Goal: Task Accomplishment & Management: Manage account settings

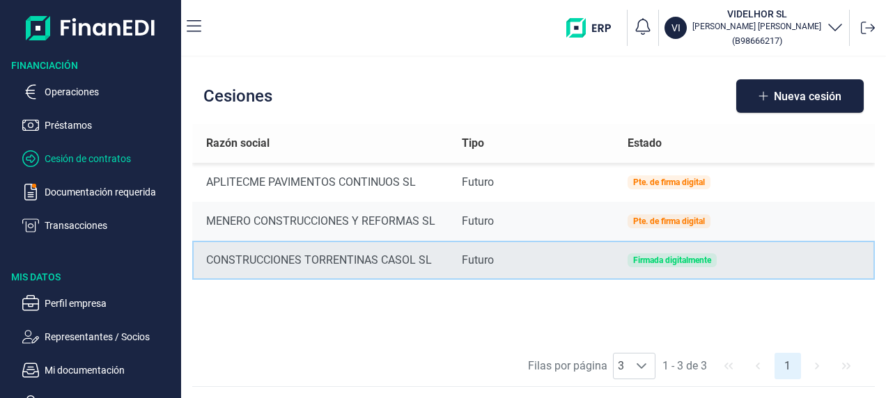
click at [656, 256] on div "Firmada digitalmente" at bounding box center [672, 260] width 78 height 8
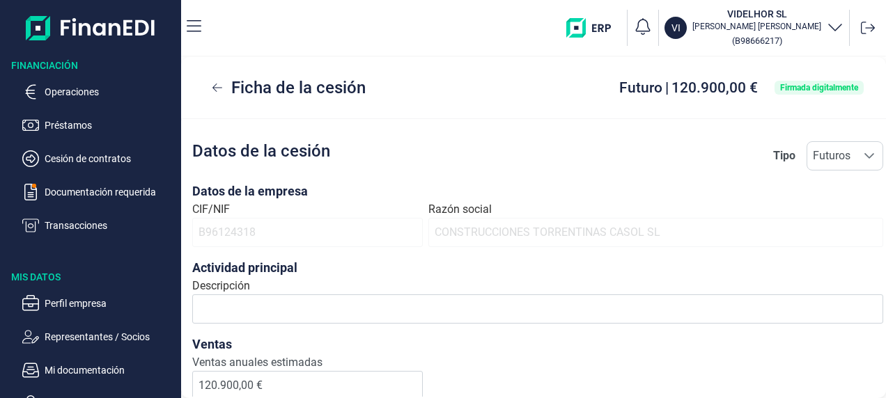
scroll to position [90, 0]
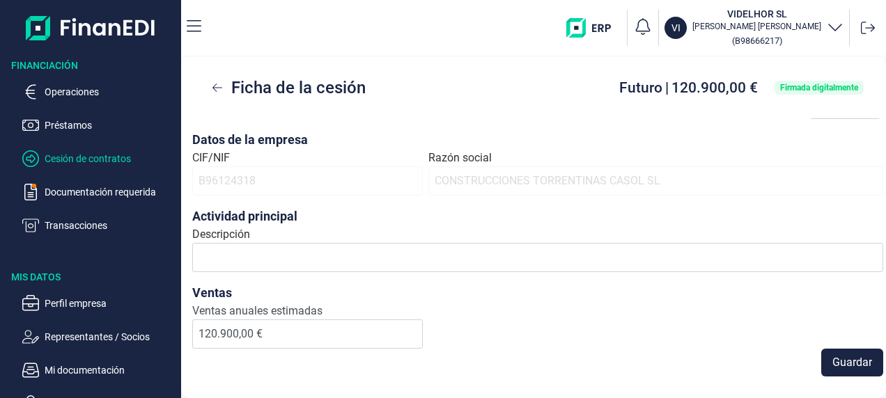
click at [75, 155] on p "Cesión de contratos" at bounding box center [110, 158] width 131 height 17
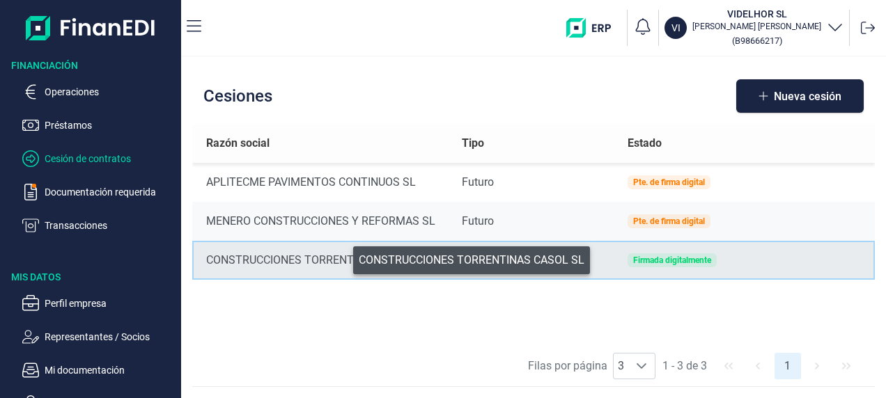
click at [343, 257] on div "CONSTRUCCIONES TORRENTINAS CASOL SL" at bounding box center [323, 260] width 234 height 17
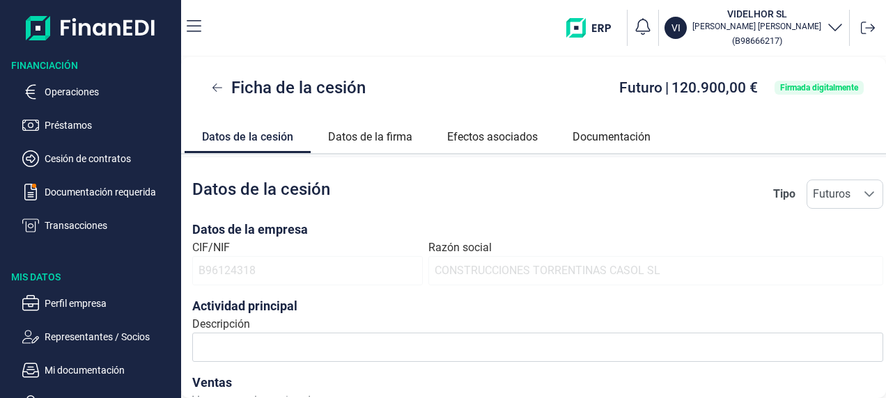
click at [343, 257] on div "Ficha de la cesión Futuro | 120.900,00 € Firmada digitalmente Datos de la cesió…" at bounding box center [533, 227] width 705 height 341
click at [70, 86] on p "Operaciones" at bounding box center [110, 92] width 131 height 17
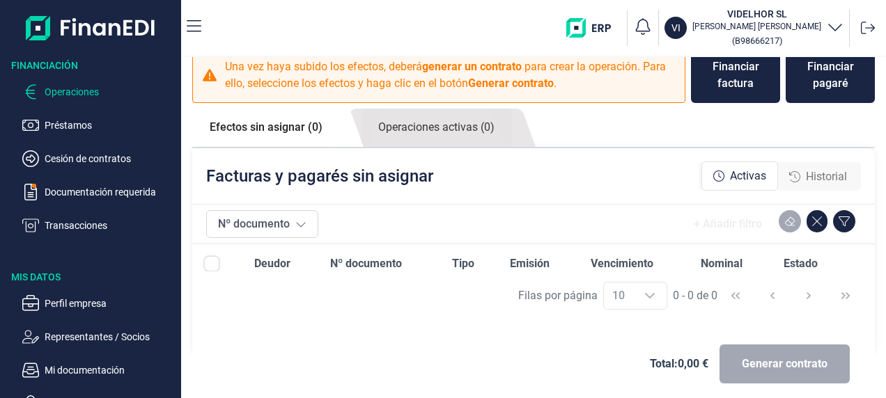
scroll to position [31, 0]
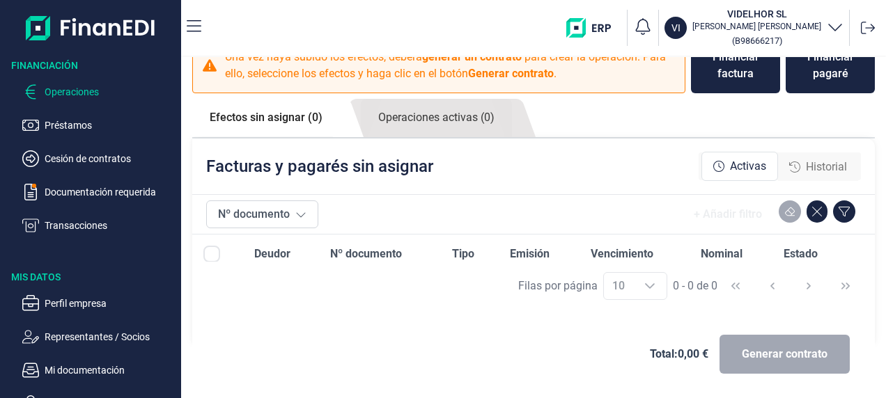
drag, startPoint x: 270, startPoint y: 114, endPoint x: 577, endPoint y: 104, distance: 308.0
click at [577, 104] on ul "Efectos sin asignar (0) Operaciones activas (0)" at bounding box center [533, 119] width 683 height 40
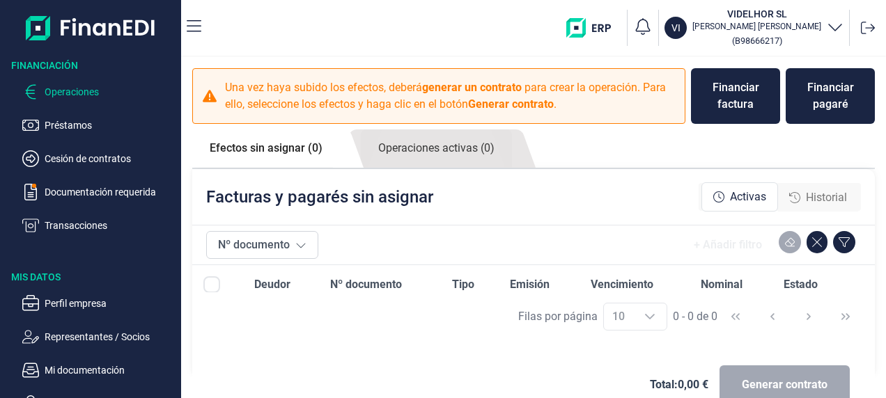
click at [71, 91] on p "Operaciones" at bounding box center [110, 92] width 131 height 17
click at [92, 155] on p "Cesión de contratos" at bounding box center [110, 158] width 131 height 17
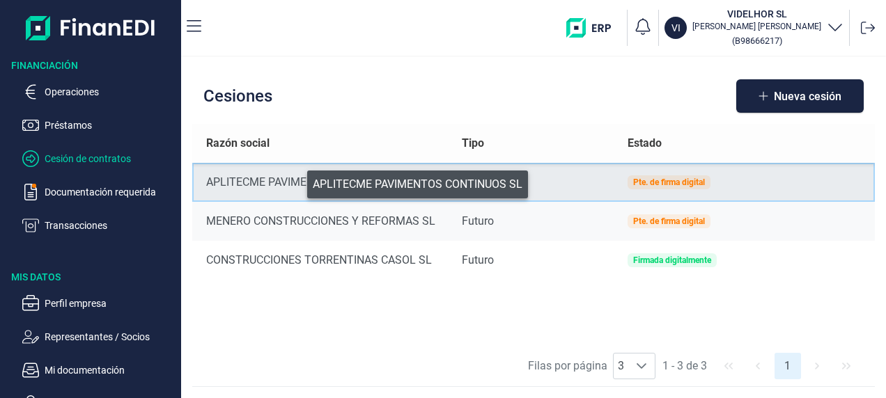
click at [297, 181] on div "APLITECME PAVIMENTOS CONTINUOS SL" at bounding box center [323, 182] width 234 height 17
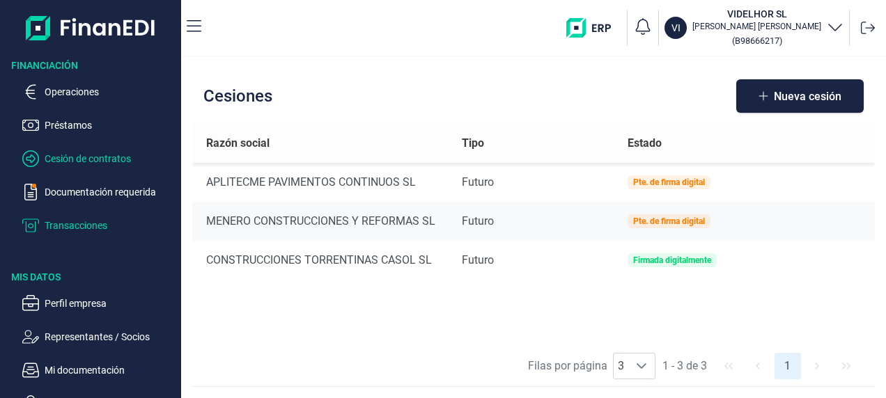
drag, startPoint x: 813, startPoint y: 102, endPoint x: 77, endPoint y: 221, distance: 746.5
click at [77, 221] on p "Transacciones" at bounding box center [110, 225] width 131 height 17
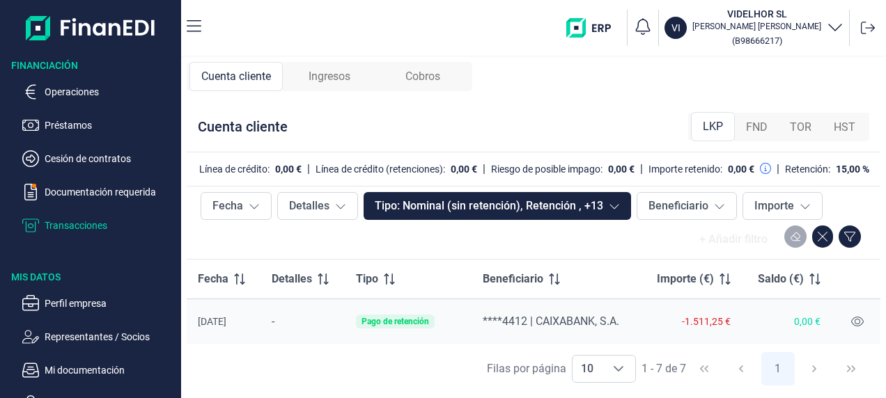
drag, startPoint x: 61, startPoint y: 178, endPoint x: 383, endPoint y: 240, distance: 328.5
click at [383, 240] on div "+ Añadir filtro" at bounding box center [534, 240] width 666 height 28
click at [386, 323] on div "Pago de retención" at bounding box center [395, 322] width 68 height 8
click at [855, 319] on icon at bounding box center [857, 321] width 13 height 11
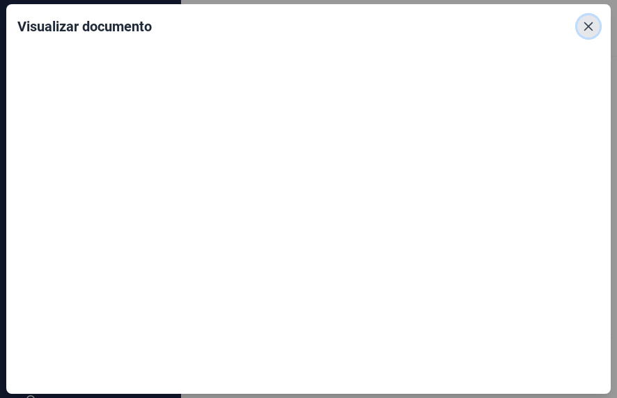
click at [585, 24] on icon "Close" at bounding box center [588, 26] width 11 height 11
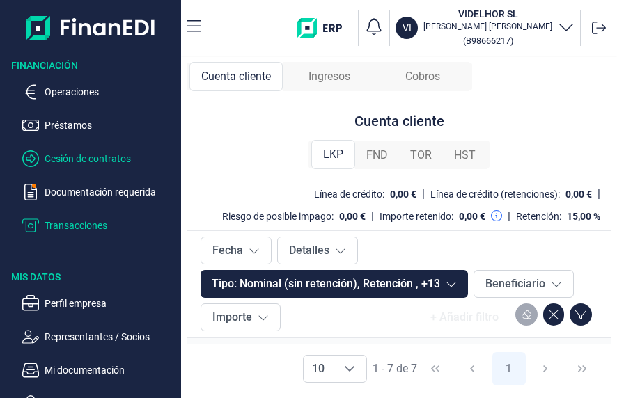
click at [92, 156] on p "Cesión de contratos" at bounding box center [110, 158] width 131 height 17
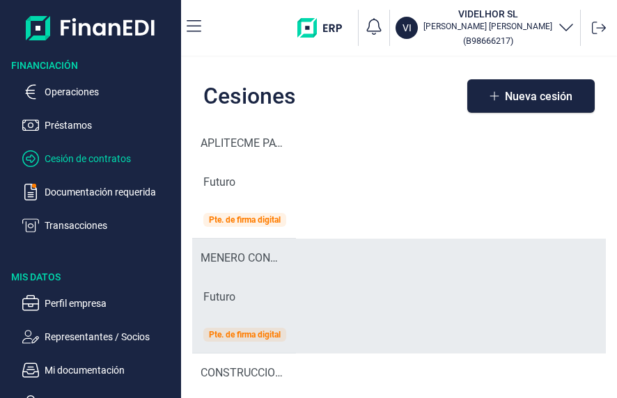
scroll to position [121, 0]
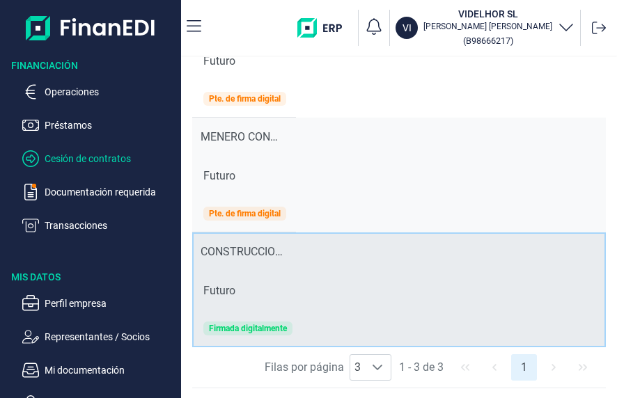
click at [270, 325] on div "Firmada digitalmente" at bounding box center [248, 329] width 78 height 8
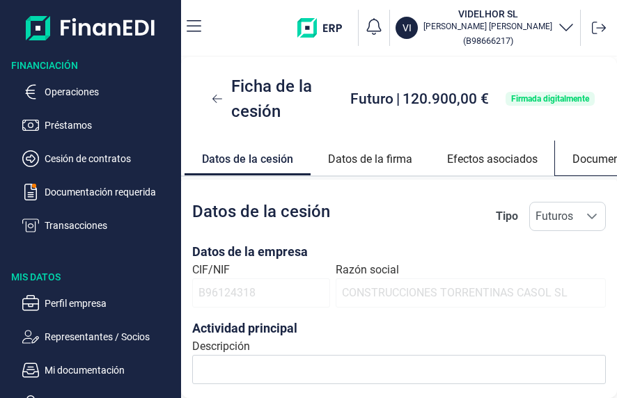
click at [596, 160] on link "Documentación" at bounding box center [611, 157] width 113 height 33
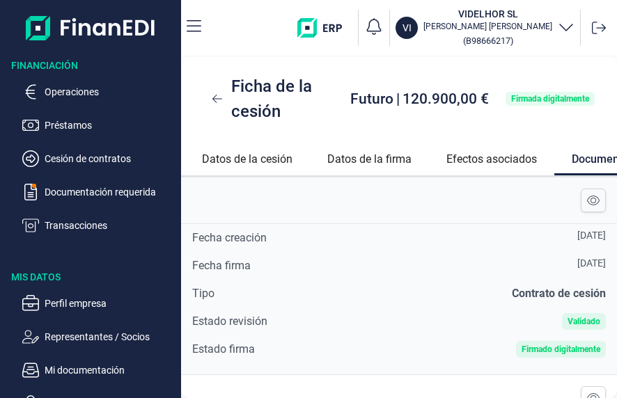
click at [549, 290] on span "Contrato de cesión" at bounding box center [559, 293] width 94 height 13
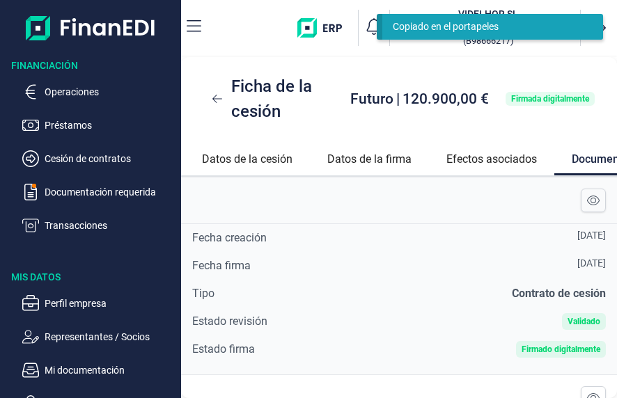
click at [516, 293] on span "Contrato de cesión" at bounding box center [559, 293] width 94 height 13
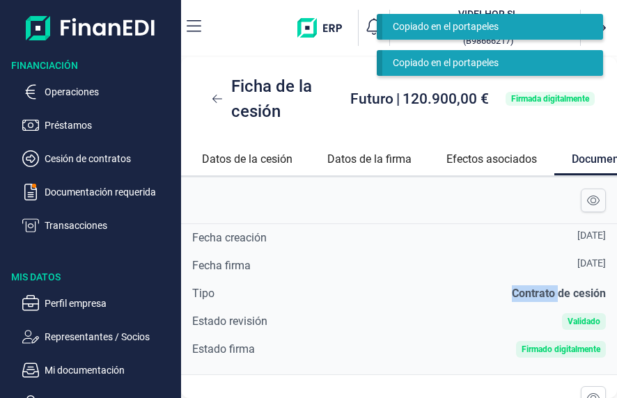
click at [516, 293] on span "Contrato de cesión" at bounding box center [559, 293] width 94 height 13
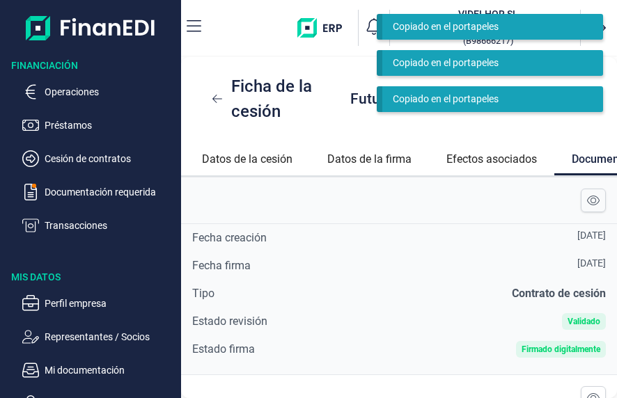
click at [454, 21] on div "Copiado en el portapeles" at bounding box center [487, 27] width 189 height 15
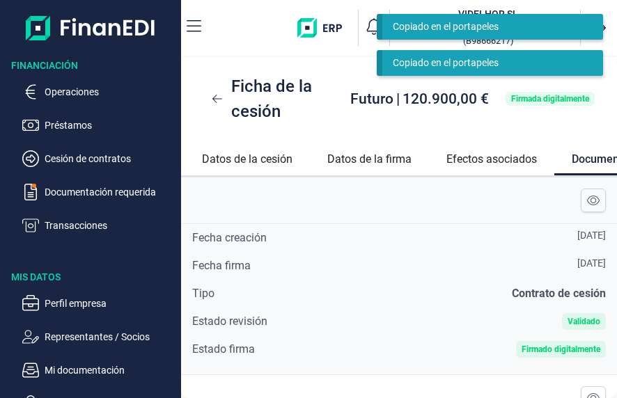
click at [454, 21] on div "Copiado en el portapeles" at bounding box center [487, 27] width 189 height 15
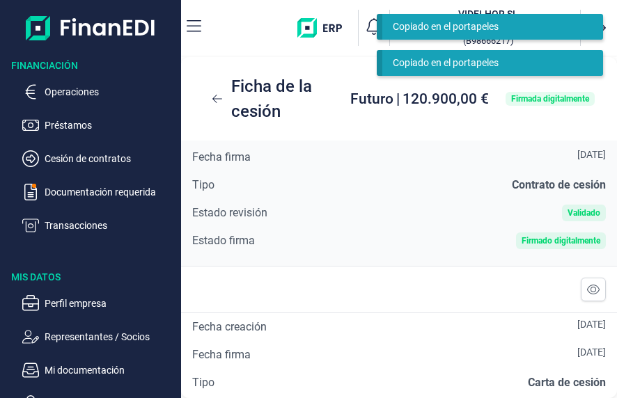
scroll to position [198, 0]
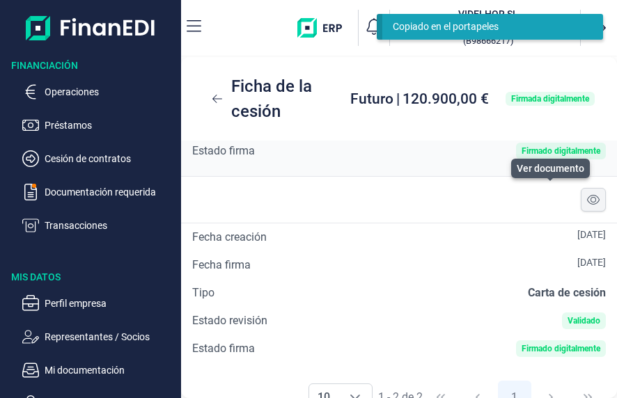
click at [587, 197] on icon at bounding box center [593, 199] width 13 height 11
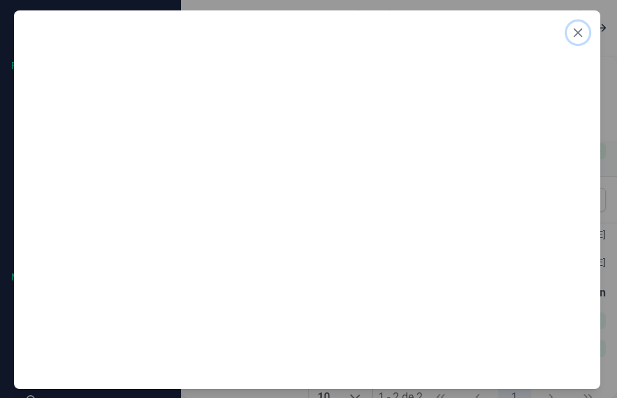
drag, startPoint x: 579, startPoint y: 41, endPoint x: 579, endPoint y: 27, distance: 13.9
click at [579, 27] on button "Close" at bounding box center [578, 33] width 22 height 22
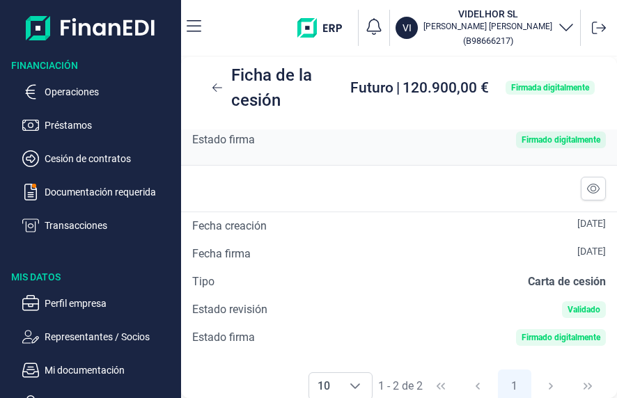
scroll to position [21, 0]
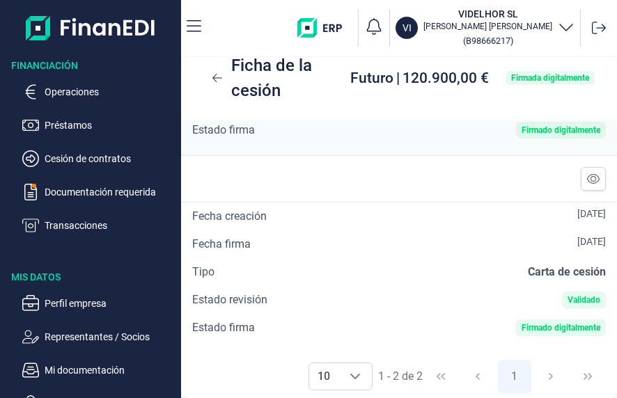
click at [576, 297] on div "Validado" at bounding box center [584, 300] width 33 height 8
click at [582, 170] on button at bounding box center [593, 179] width 25 height 24
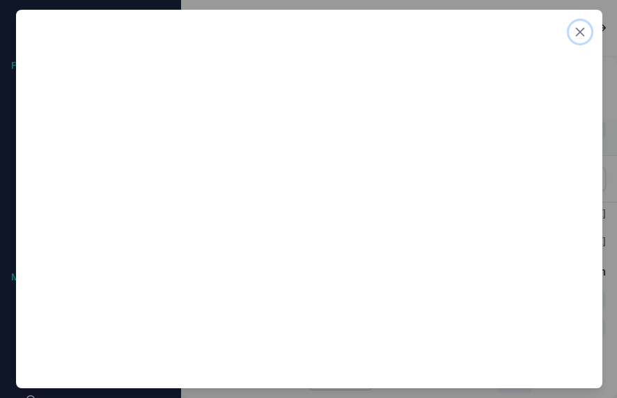
click at [580, 33] on icon "Close" at bounding box center [580, 31] width 11 height 11
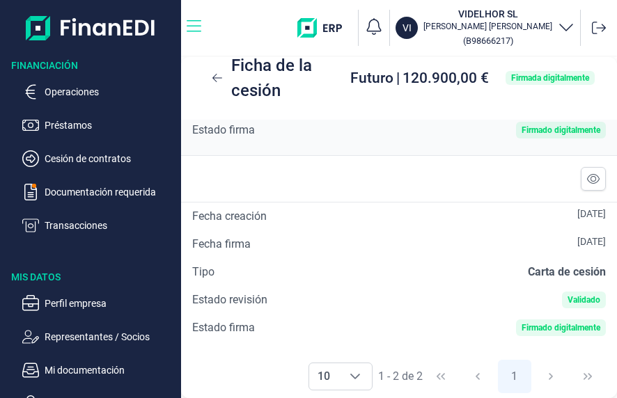
click at [201, 25] on icon "button" at bounding box center [194, 26] width 15 height 12
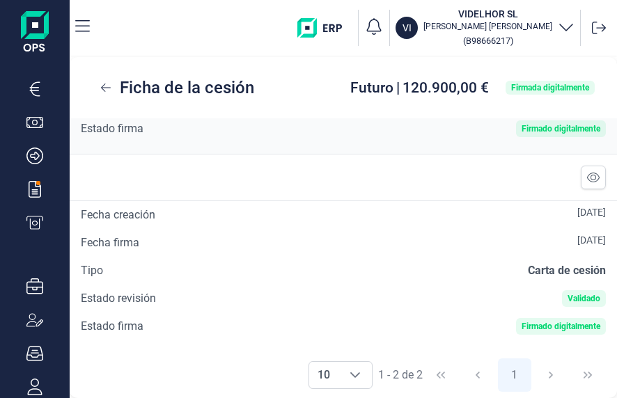
drag, startPoint x: 552, startPoint y: 203, endPoint x: 450, endPoint y: 215, distance: 103.1
click at [448, 215] on div "[DATE]" at bounding box center [385, 215] width 439 height 17
click at [575, 267] on span "Carta de cesión" at bounding box center [567, 270] width 78 height 13
click at [568, 323] on div "Firmado digitalmente" at bounding box center [561, 326] width 79 height 8
click at [576, 297] on div "Validado" at bounding box center [584, 299] width 33 height 8
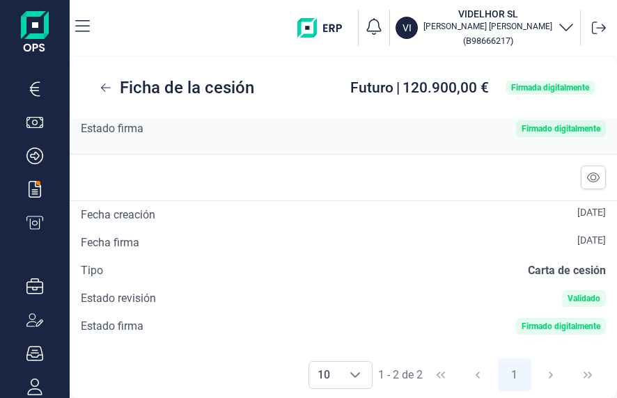
click at [573, 264] on span "Carta de cesión" at bounding box center [567, 270] width 78 height 13
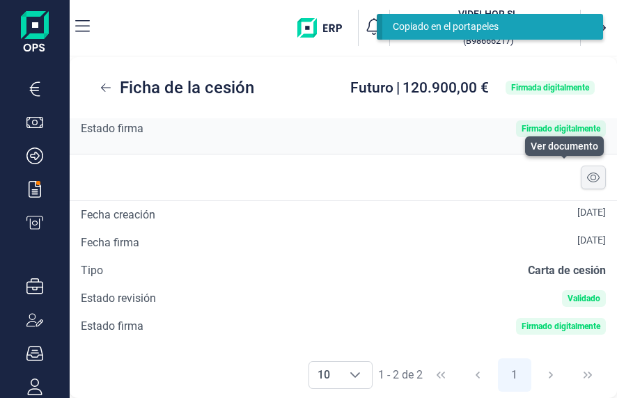
click at [586, 167] on button at bounding box center [593, 178] width 25 height 24
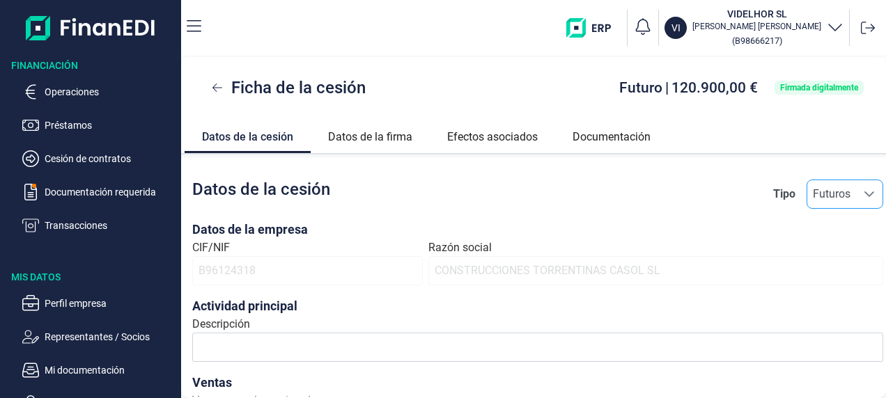
click at [616, 196] on icon "Seleccione una opción" at bounding box center [869, 194] width 11 height 11
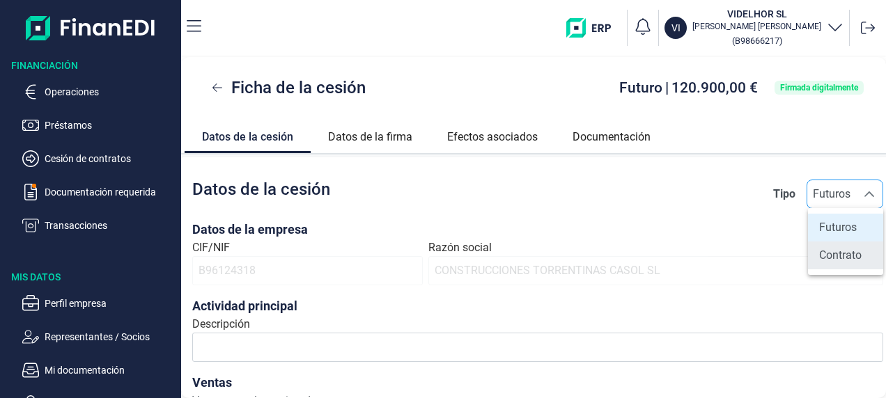
click at [616, 260] on span "Contrato" at bounding box center [840, 255] width 42 height 17
type input "Contrato"
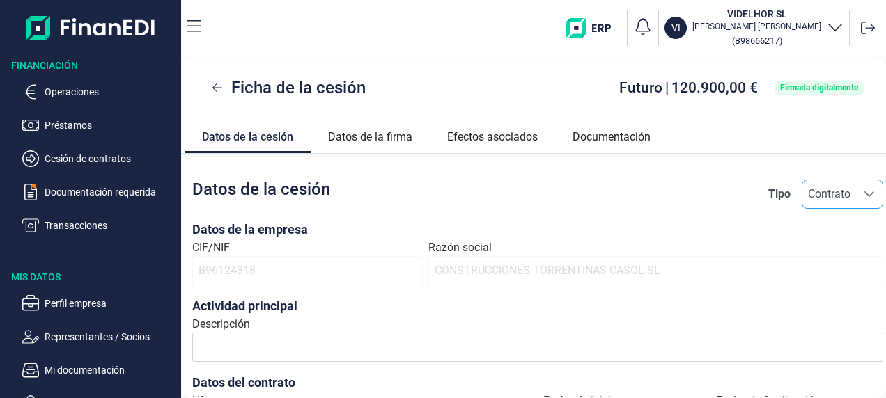
drag, startPoint x: 848, startPoint y: 263, endPoint x: 612, endPoint y: 192, distance: 245.7
click at [612, 192] on div "Datos de la cesión Tipo Contrato Contrato Contrato" at bounding box center [537, 194] width 691 height 29
click at [616, 196] on span "Contrato" at bounding box center [829, 194] width 54 height 28
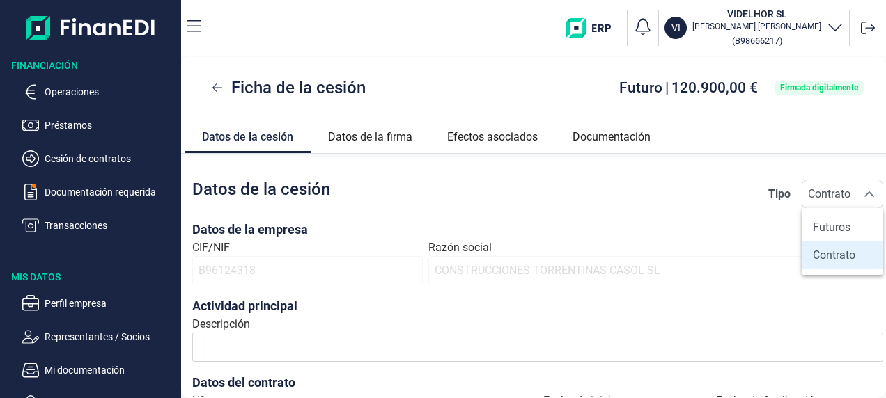
click at [616, 259] on span "Contrato" at bounding box center [834, 255] width 42 height 17
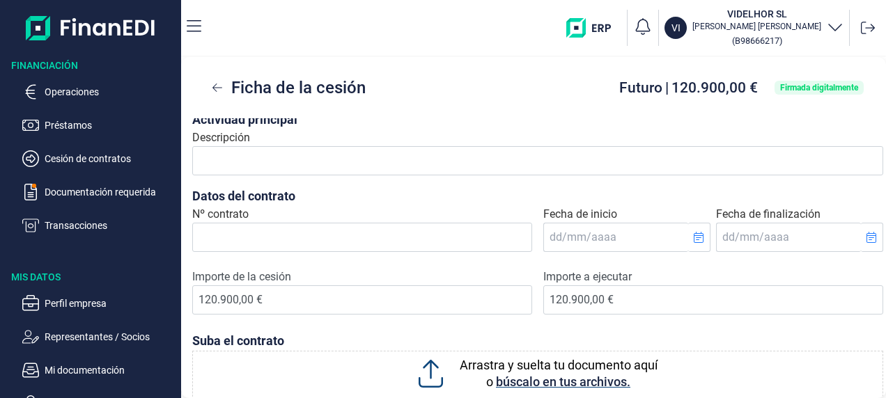
scroll to position [272, 0]
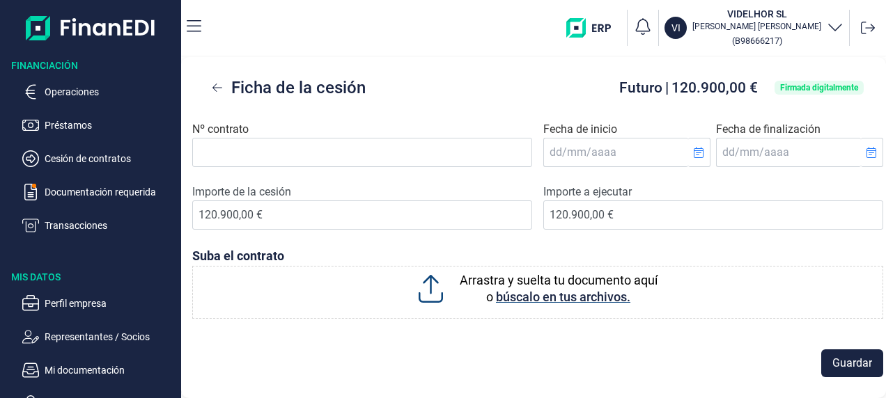
click at [537, 293] on span "búscalo en tus archivos." at bounding box center [563, 297] width 134 height 15
click at [537, 270] on input "Arrastra y suelta tu documento aquí o búscalo en tus archivos." at bounding box center [537, 268] width 691 height 4
click at [86, 377] on p "Mi documentación" at bounding box center [110, 370] width 131 height 17
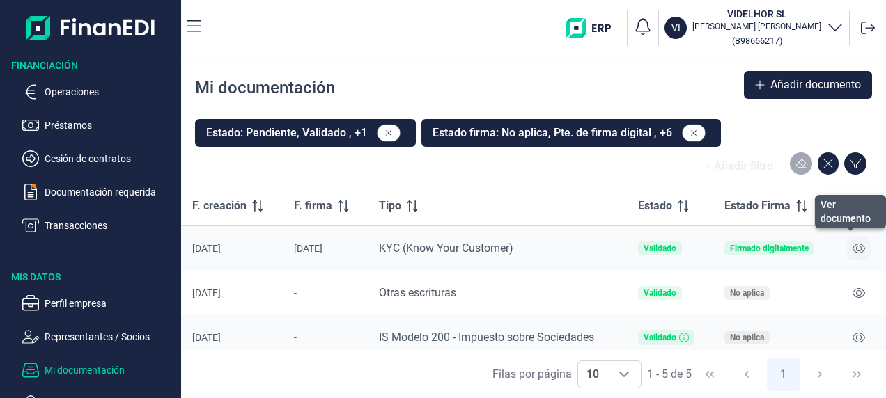
click at [616, 244] on icon at bounding box center [858, 248] width 13 height 11
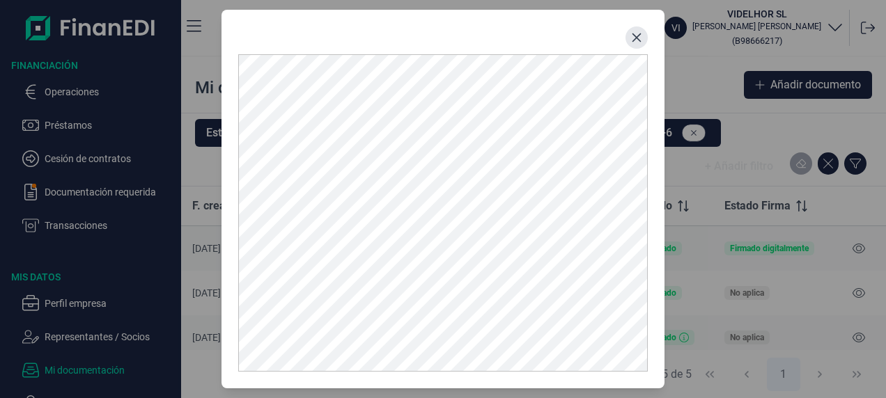
click at [616, 40] on icon "Close" at bounding box center [636, 37] width 11 height 11
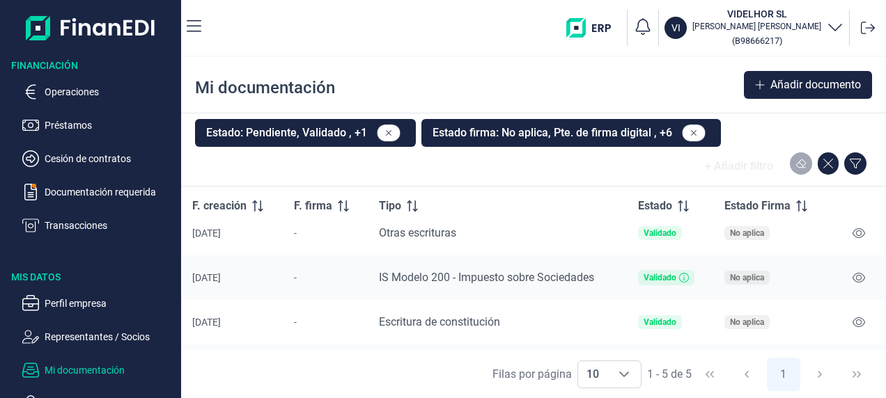
scroll to position [98, 0]
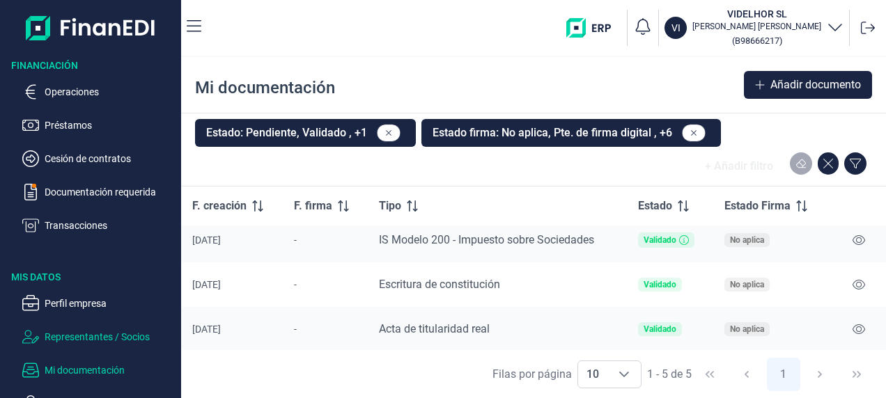
click at [93, 334] on p "Representantes / Socios" at bounding box center [110, 337] width 131 height 17
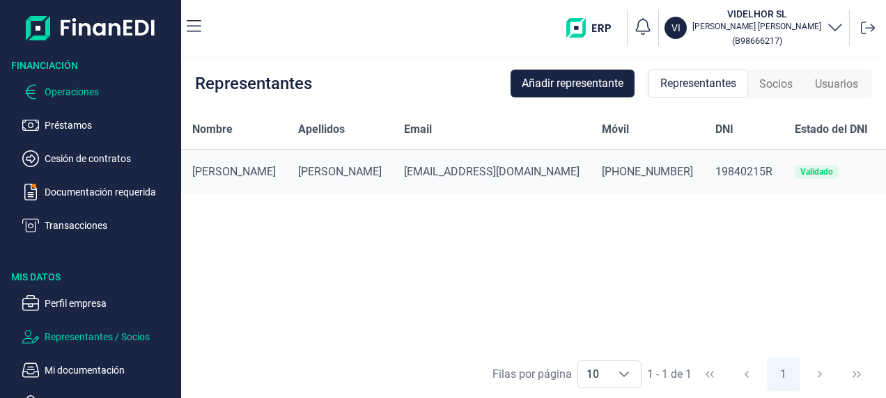
click at [79, 89] on p "Operaciones" at bounding box center [110, 92] width 131 height 17
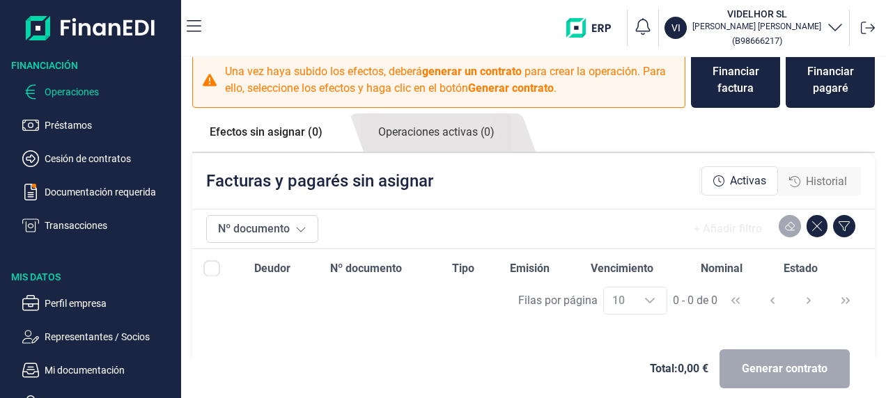
scroll to position [31, 0]
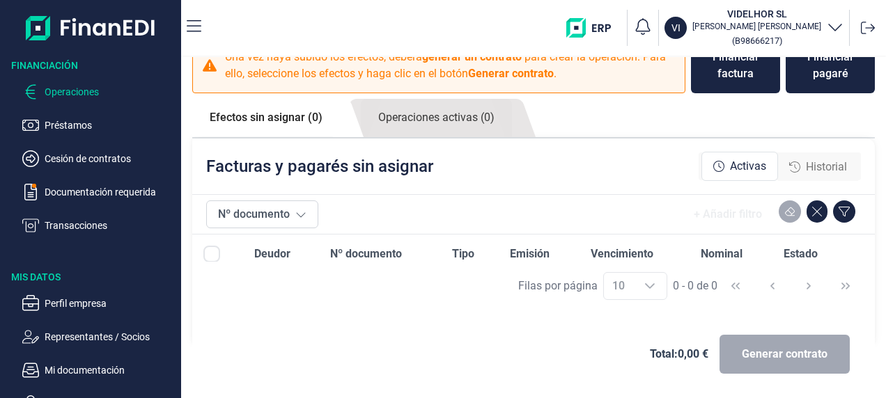
drag, startPoint x: 722, startPoint y: 265, endPoint x: 612, endPoint y: 175, distance: 142.1
click at [607, 176] on div "Facturas y pagarés sin asignar Activas Historial" at bounding box center [533, 167] width 683 height 56
click at [616, 164] on span "Historial" at bounding box center [826, 167] width 41 height 17
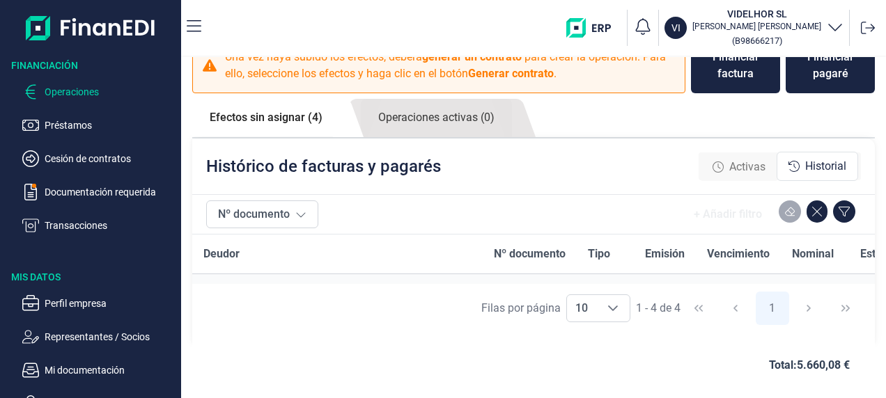
scroll to position [177, 0]
click at [616, 255] on span "Estado" at bounding box center [877, 254] width 34 height 17
click at [616, 306] on div "Filas por página 10 10 10 1 - 4 de 4 1" at bounding box center [533, 308] width 683 height 48
click at [203, 27] on nav "VI VIDELHOR SL LUIS REYES GARRIDO ( B98666217 )" at bounding box center [533, 28] width 705 height 56
click at [192, 27] on icon "button" at bounding box center [194, 26] width 15 height 17
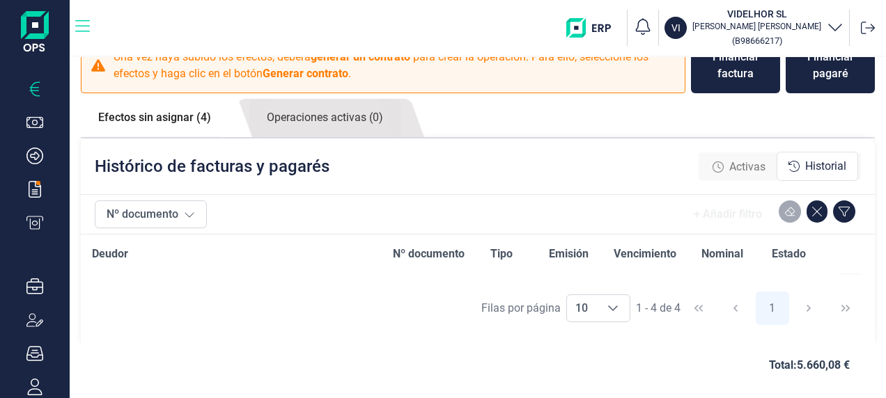
scroll to position [171, 0]
click at [87, 23] on icon "button" at bounding box center [82, 26] width 15 height 17
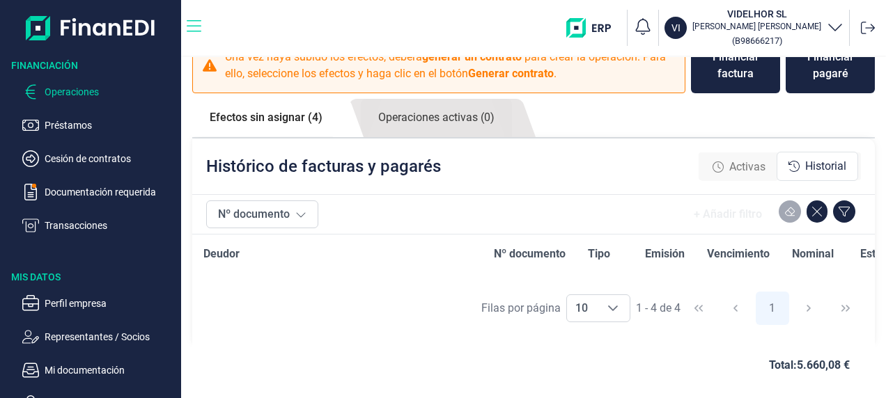
scroll to position [177, 0]
click at [78, 155] on p "Cesión de contratos" at bounding box center [110, 158] width 131 height 17
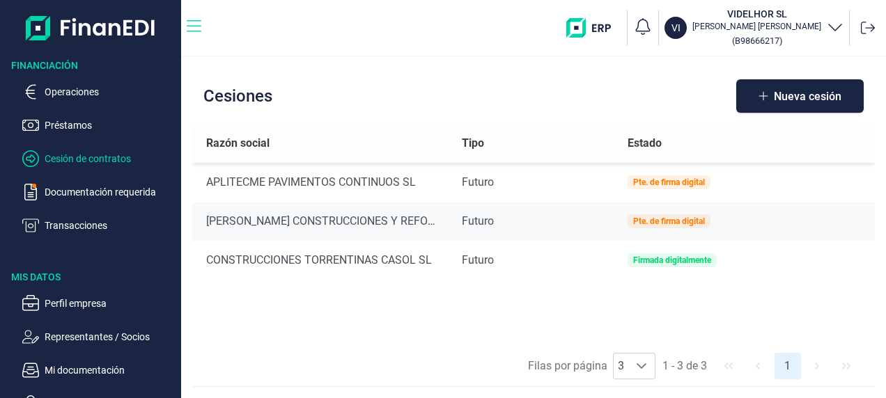
click at [188, 22] on icon "button" at bounding box center [194, 26] width 15 height 17
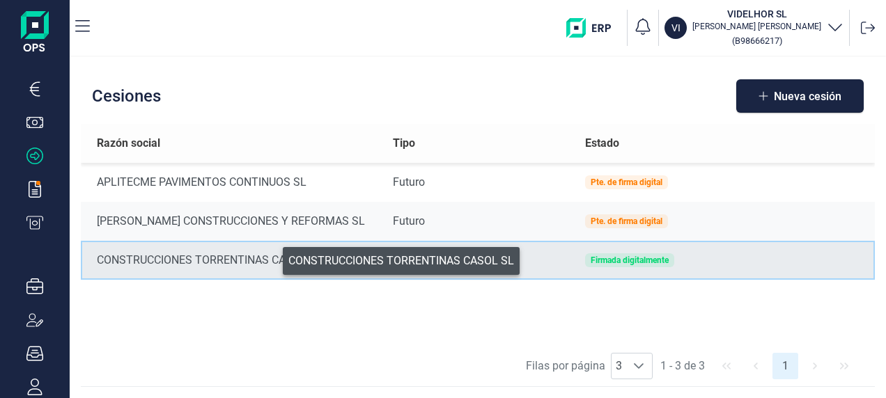
click at [273, 258] on div "CONSTRUCCIONES TORRENTINAS CASOL SL" at bounding box center [234, 260] width 274 height 17
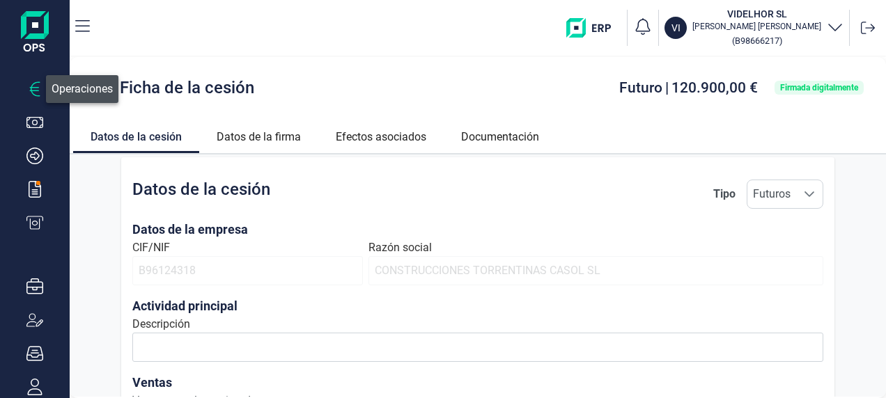
click at [31, 86] on icon "button" at bounding box center [34, 89] width 17 height 17
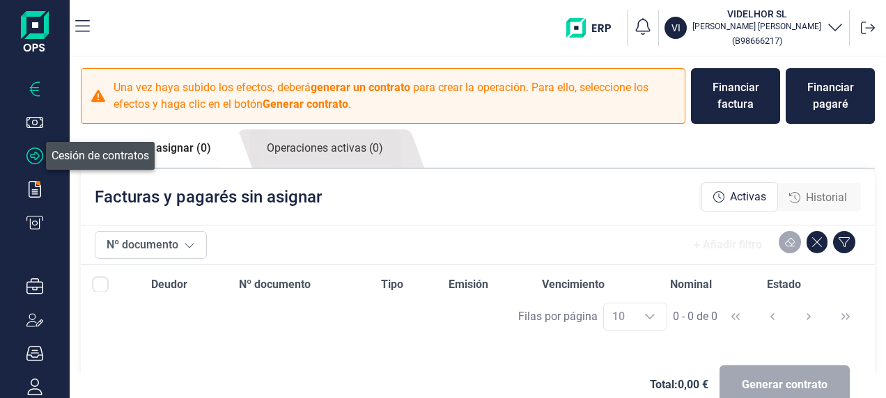
click at [41, 150] on icon "button" at bounding box center [34, 156] width 17 height 17
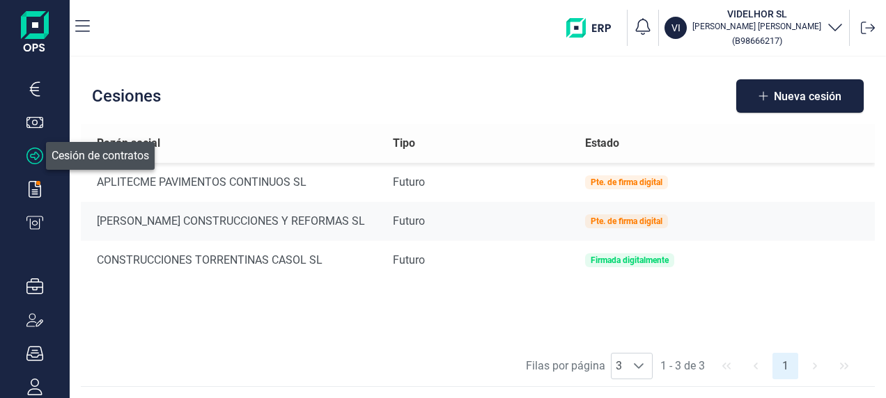
click at [41, 150] on icon "button" at bounding box center [34, 156] width 17 height 17
drag, startPoint x: 41, startPoint y: 150, endPoint x: 210, endPoint y: 79, distance: 183.5
click at [210, 79] on div "Cesiones" at bounding box center [285, 95] width 386 height 33
click at [36, 155] on icon "button" at bounding box center [34, 156] width 17 height 17
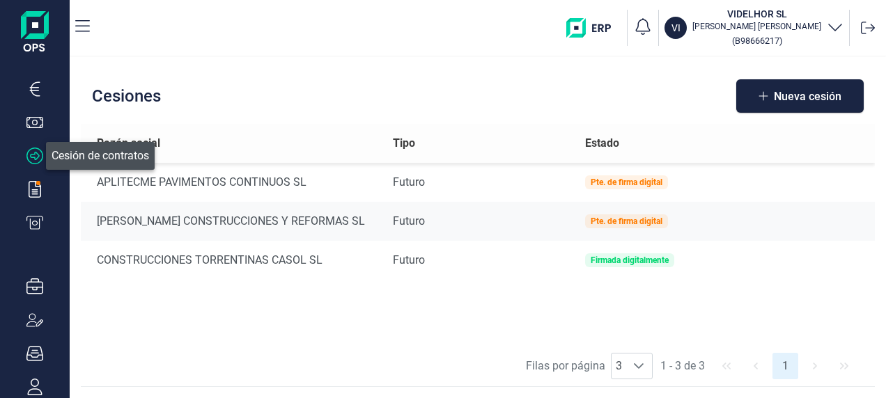
click at [36, 155] on icon "button" at bounding box center [34, 156] width 17 height 17
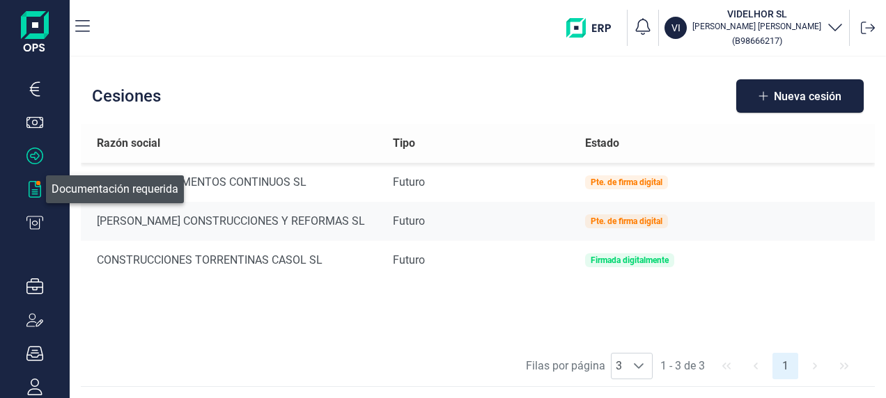
click at [32, 187] on icon "button" at bounding box center [34, 189] width 17 height 17
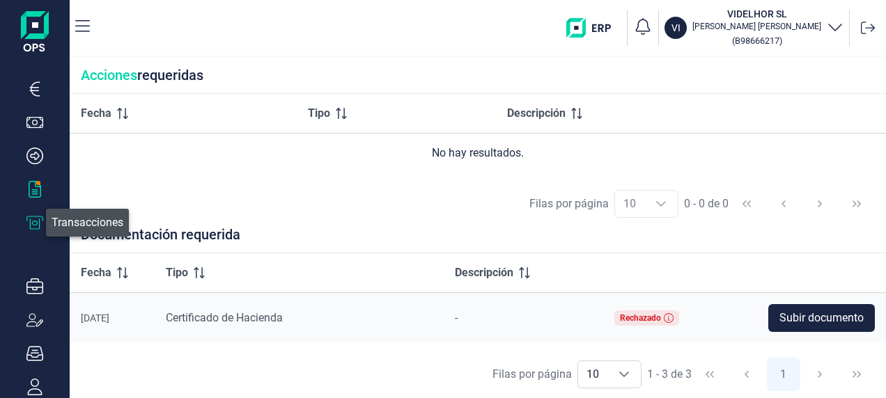
click at [35, 221] on icon "button" at bounding box center [34, 222] width 17 height 13
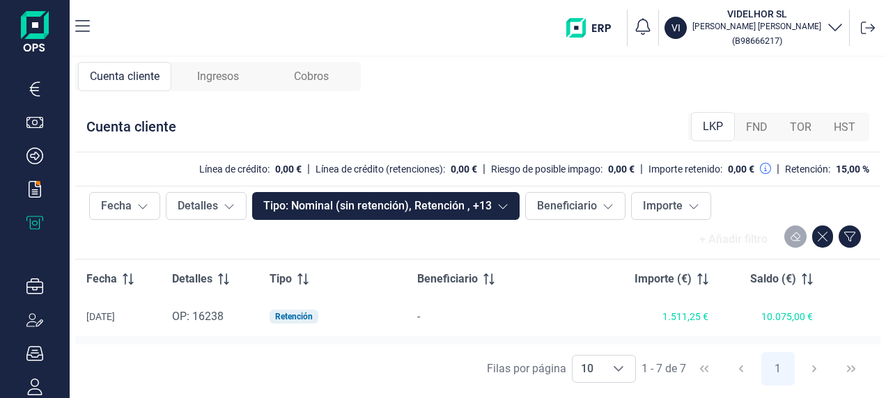
scroll to position [209, 0]
click at [616, 318] on div "10.075,00 €" at bounding box center [772, 316] width 82 height 11
click at [35, 383] on icon "button" at bounding box center [34, 387] width 17 height 17
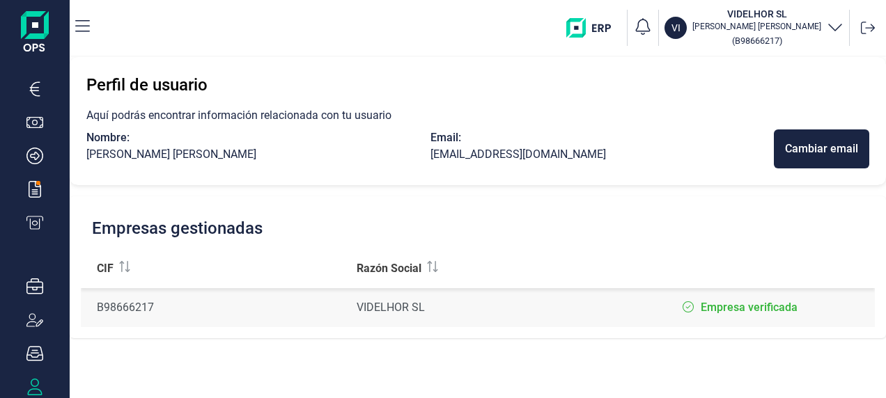
click at [33, 25] on img at bounding box center [35, 33] width 28 height 45
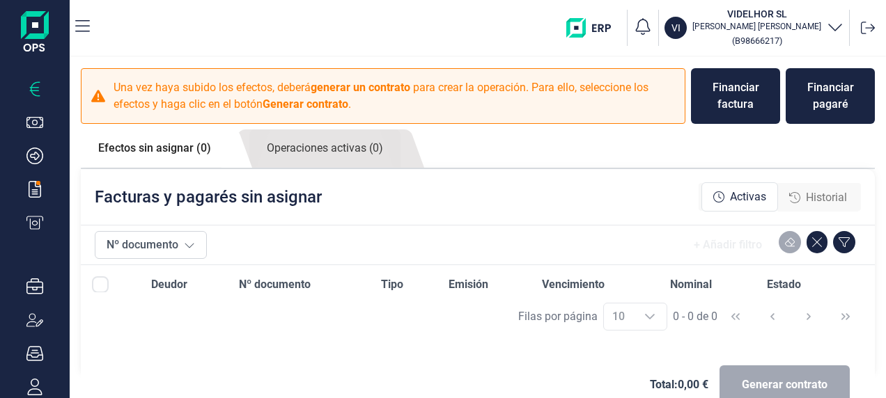
drag, startPoint x: 749, startPoint y: 102, endPoint x: 612, endPoint y: 181, distance: 157.6
click at [612, 181] on div "Facturas y pagarés sin asignar Activas Historial" at bounding box center [478, 197] width 794 height 56
click at [42, 152] on icon "button" at bounding box center [34, 156] width 17 height 17
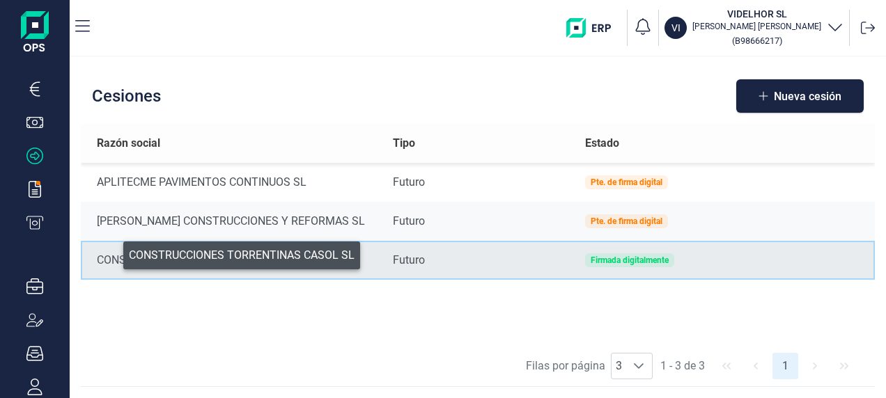
click at [114, 252] on div "CONSTRUCCIONES TORRENTINAS CASOL SL" at bounding box center [234, 260] width 274 height 17
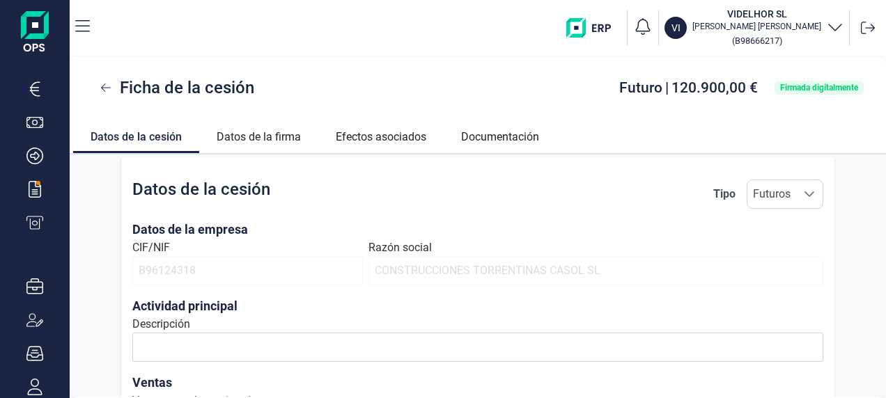
click at [147, 134] on link "Datos de la cesión" at bounding box center [136, 134] width 126 height 33
click at [280, 131] on link "Datos de la firma" at bounding box center [258, 134] width 119 height 33
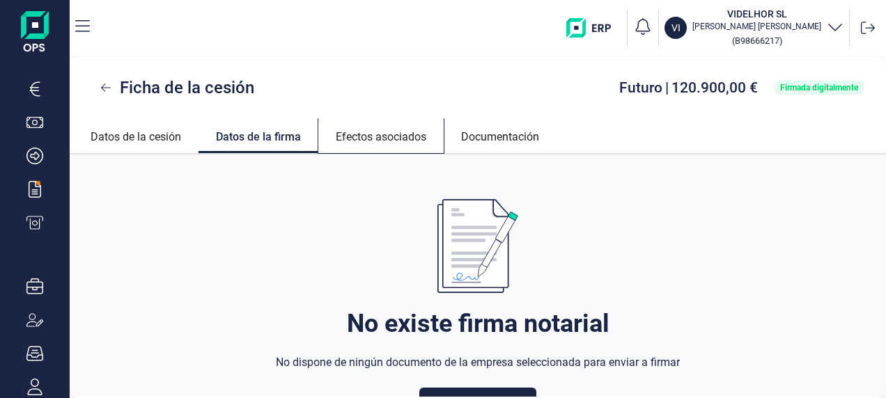
click at [375, 135] on link "Efectos asociados" at bounding box center [380, 134] width 125 height 33
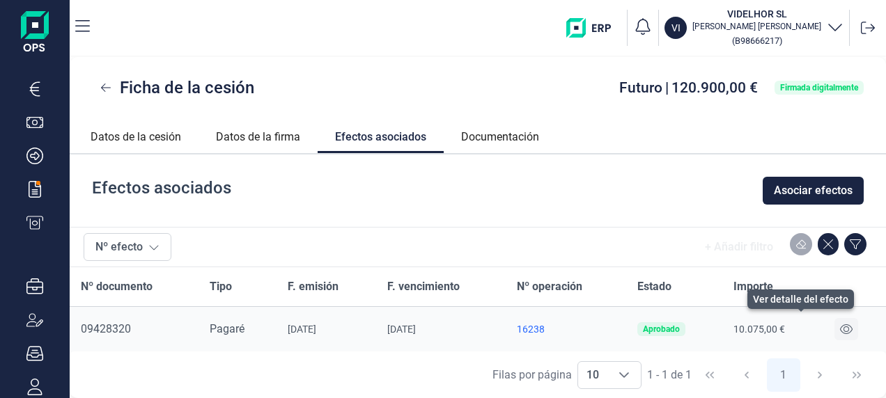
click at [616, 327] on icon at bounding box center [846, 329] width 13 height 11
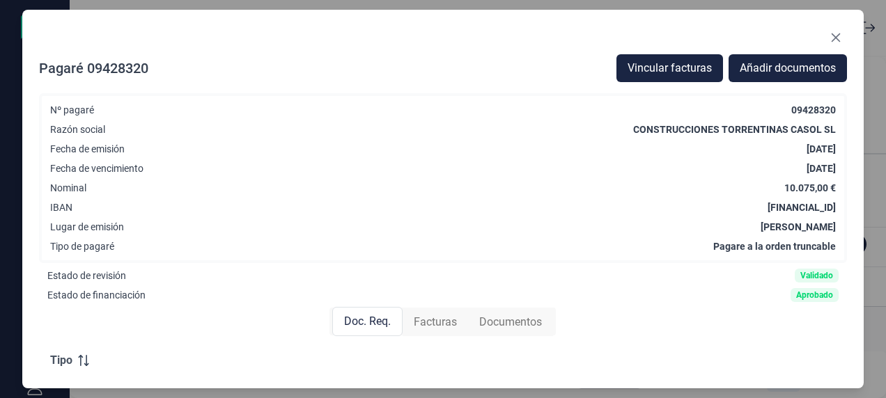
click at [524, 322] on span "Documentos" at bounding box center [510, 322] width 63 height 17
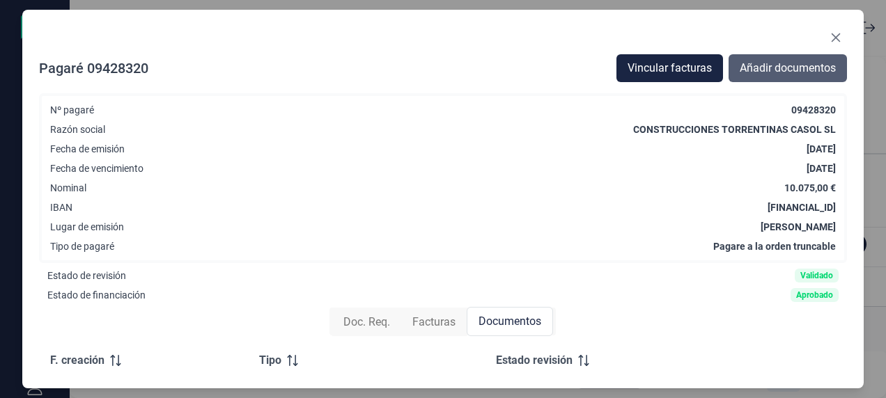
click at [616, 67] on span "Añadir documentos" at bounding box center [788, 68] width 96 height 17
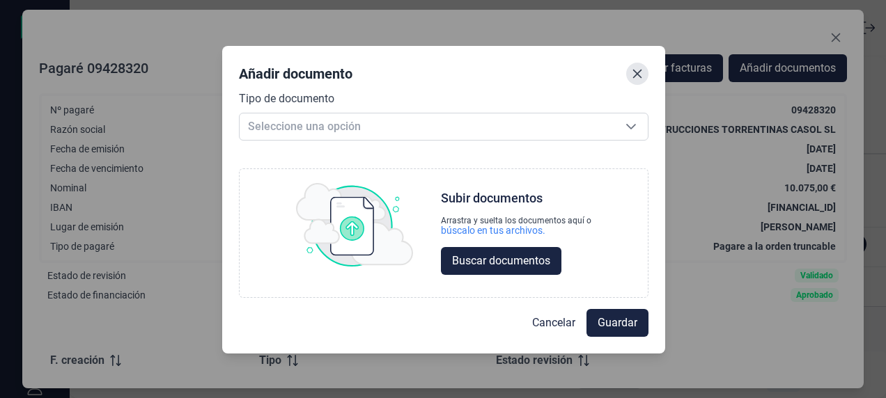
click at [616, 67] on button "Close" at bounding box center [637, 74] width 22 height 22
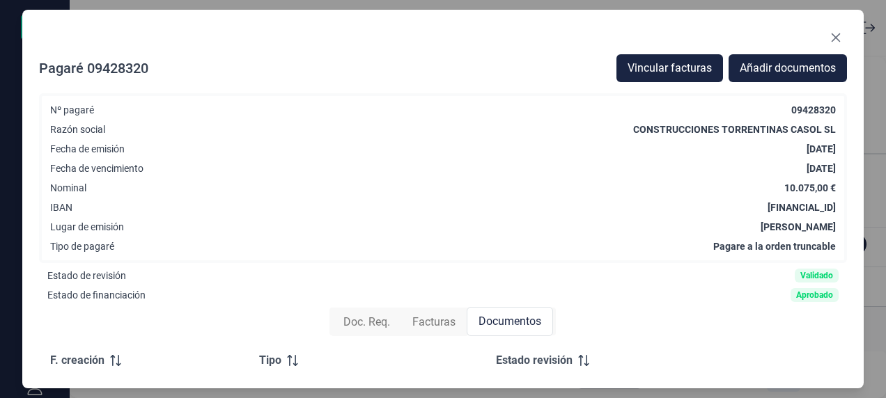
drag, startPoint x: 804, startPoint y: 182, endPoint x: 832, endPoint y: 343, distance: 162.7
click at [616, 343] on th at bounding box center [795, 361] width 103 height 40
click at [478, 312] on div "Documentos" at bounding box center [510, 321] width 86 height 29
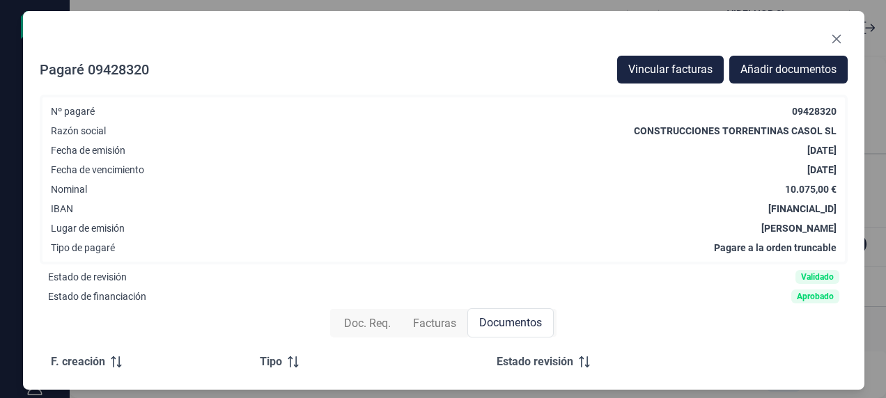
drag, startPoint x: 478, startPoint y: 312, endPoint x: 747, endPoint y: 33, distance: 387.6
click at [616, 33] on div at bounding box center [444, 42] width 808 height 28
click at [616, 42] on icon "Close" at bounding box center [836, 38] width 11 height 11
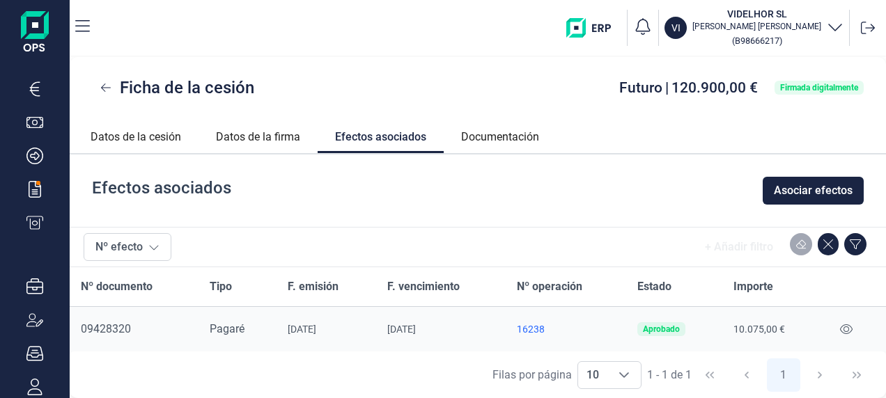
click at [231, 326] on span "Pagaré" at bounding box center [227, 328] width 35 height 13
click at [262, 136] on link "Datos de la firma" at bounding box center [257, 134] width 119 height 33
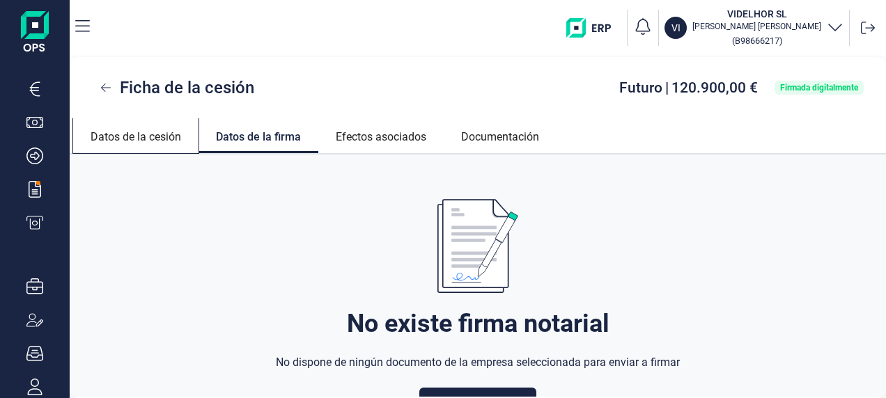
click at [155, 135] on link "Datos de la cesión" at bounding box center [135, 134] width 125 height 33
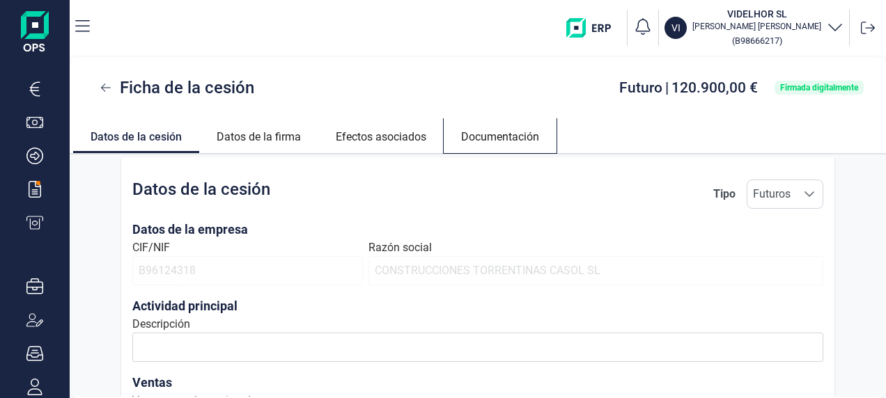
click at [499, 132] on link "Documentación" at bounding box center [500, 134] width 113 height 33
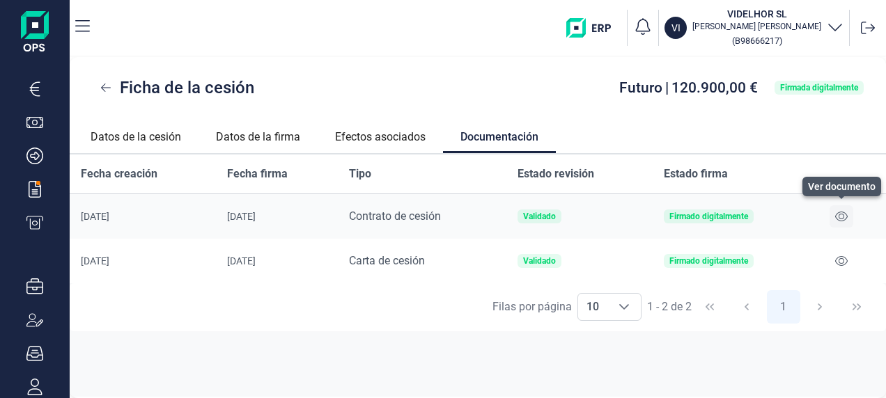
click at [616, 212] on icon at bounding box center [841, 216] width 13 height 11
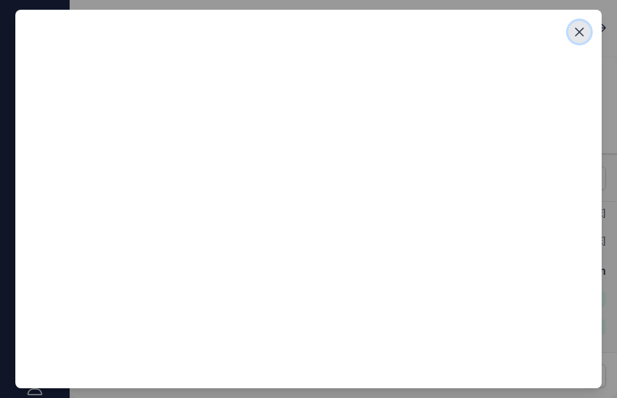
click at [586, 29] on button "Close" at bounding box center [579, 32] width 22 height 22
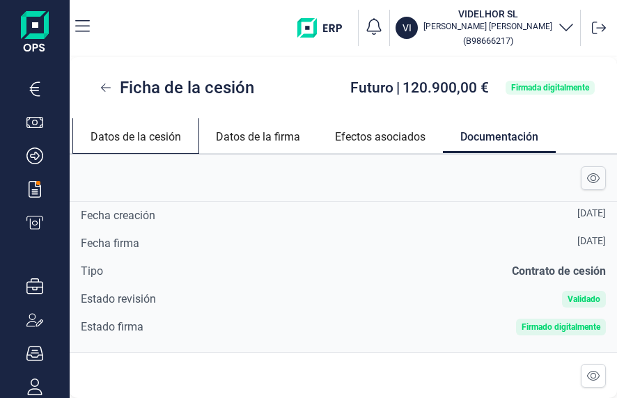
click at [148, 137] on link "Datos de la cesión" at bounding box center [135, 134] width 125 height 33
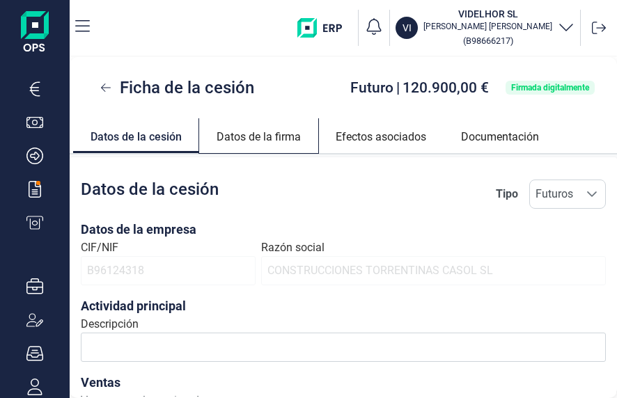
click at [283, 134] on link "Datos de la firma" at bounding box center [258, 134] width 119 height 33
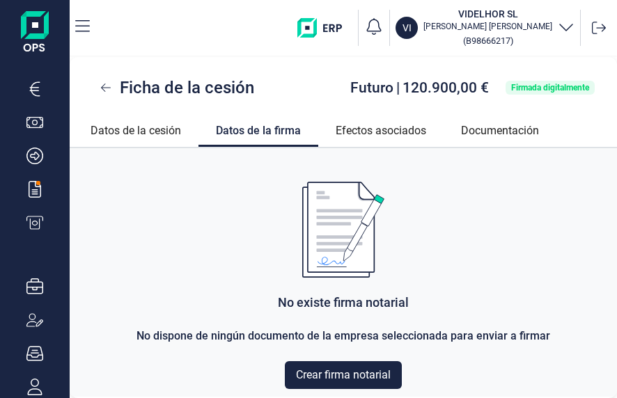
scroll to position [8, 0]
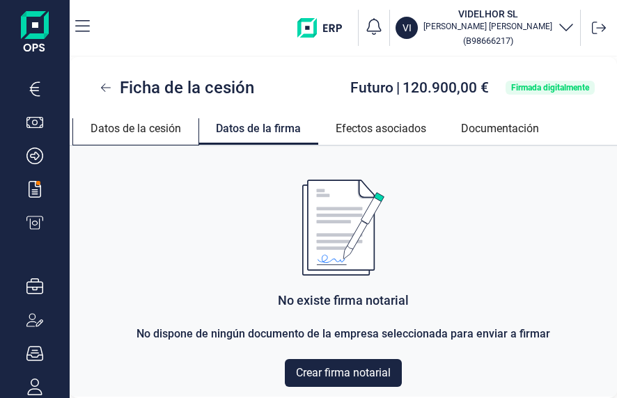
click at [142, 139] on link "Datos de la cesión" at bounding box center [135, 126] width 125 height 33
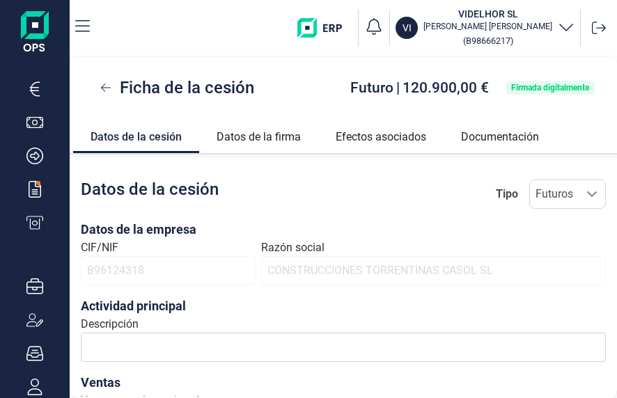
scroll to position [90, 0]
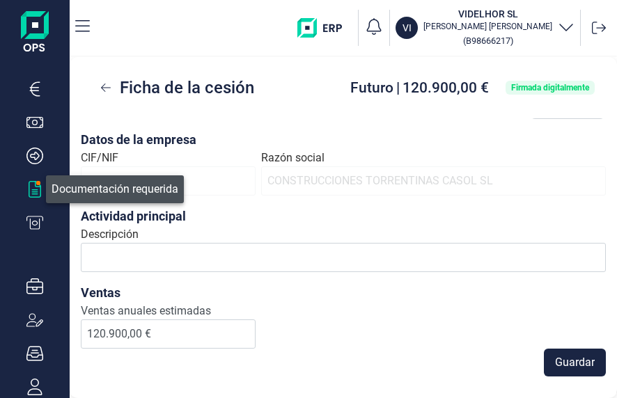
click at [41, 185] on div "button" at bounding box center [34, 189] width 17 height 17
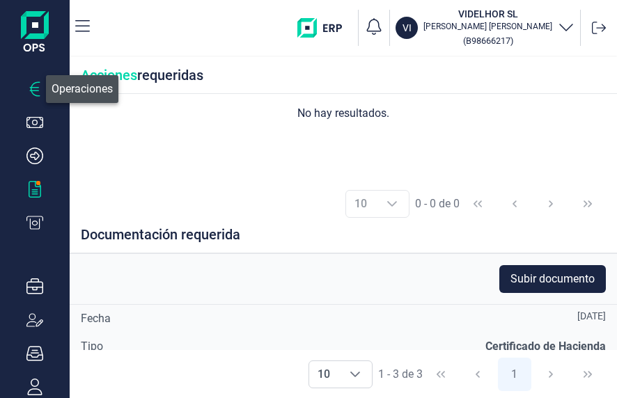
click at [42, 95] on icon "button" at bounding box center [34, 89] width 17 height 17
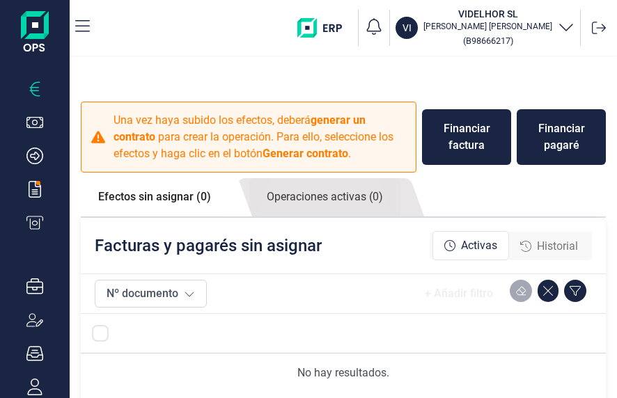
scroll to position [130, 0]
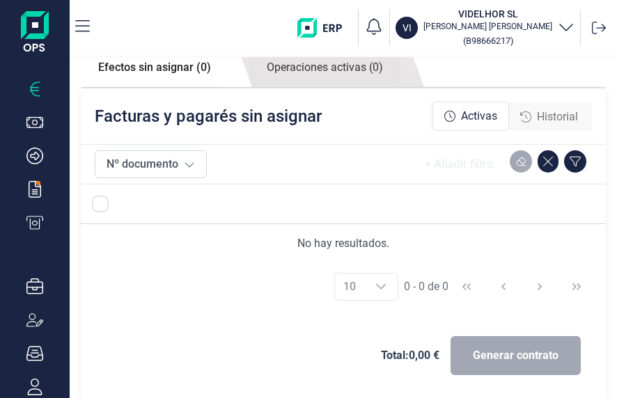
click at [167, 64] on link "Efectos sin asignar (0)" at bounding box center [155, 68] width 148 height 38
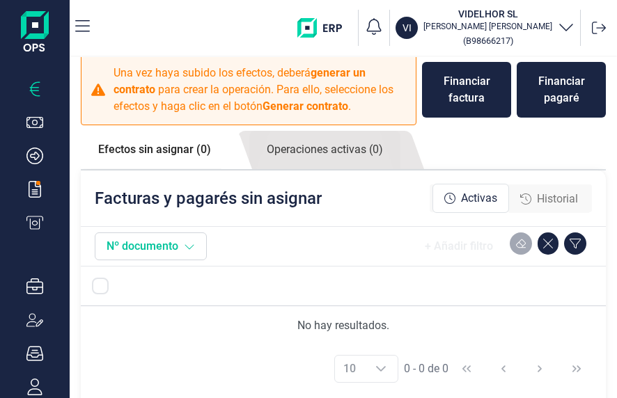
scroll to position [0, 0]
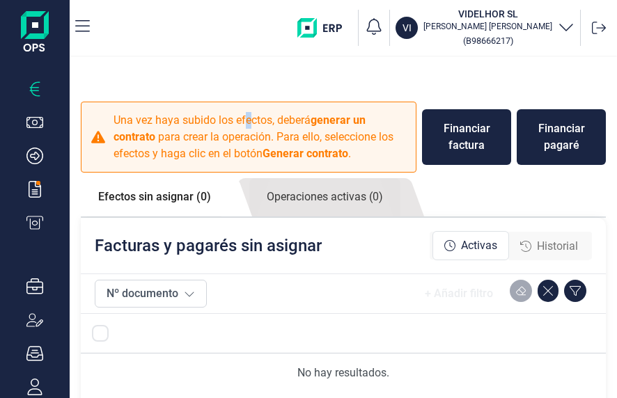
drag, startPoint x: 206, startPoint y: 150, endPoint x: 219, endPoint y: 96, distance: 55.8
click at [219, 96] on div "Una vez haya subido los efectos, deberá generar un contrato para crear la opera…" at bounding box center [343, 223] width 547 height 265
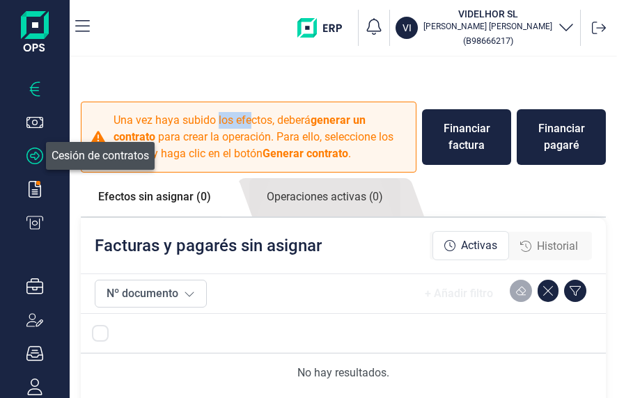
click at [36, 155] on icon "button" at bounding box center [34, 156] width 17 height 17
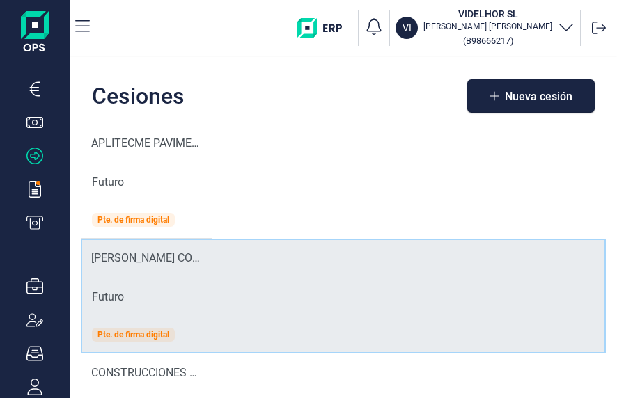
drag, startPoint x: 157, startPoint y: 388, endPoint x: 485, endPoint y: 260, distance: 351.9
click at [485, 260] on tr "MENERO CONSTRUCCIONES Y REFORMAS SL Futuro Pte. de firma digital" at bounding box center [343, 296] width 525 height 115
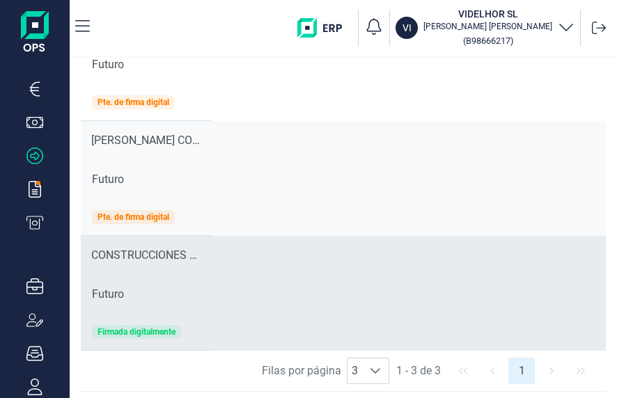
scroll to position [121, 0]
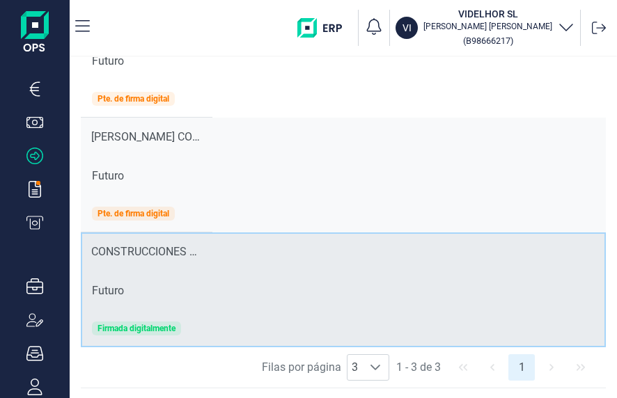
click at [139, 326] on div "Firmada digitalmente" at bounding box center [137, 329] width 78 height 8
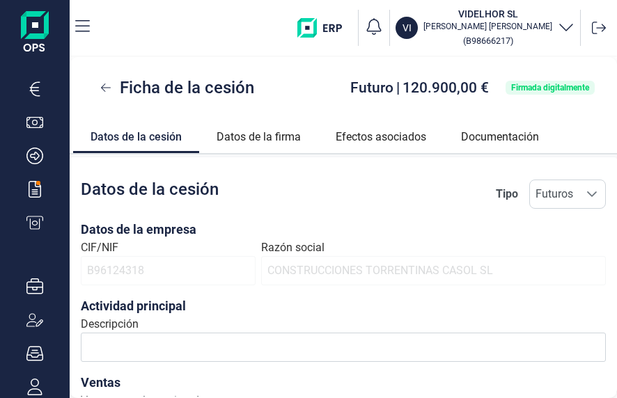
click at [150, 134] on link "Datos de la cesión" at bounding box center [136, 134] width 126 height 33
click at [42, 221] on icon "button" at bounding box center [34, 223] width 17 height 17
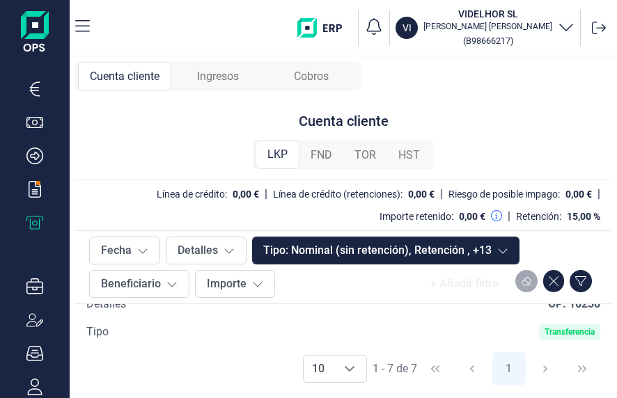
scroll to position [209, 0]
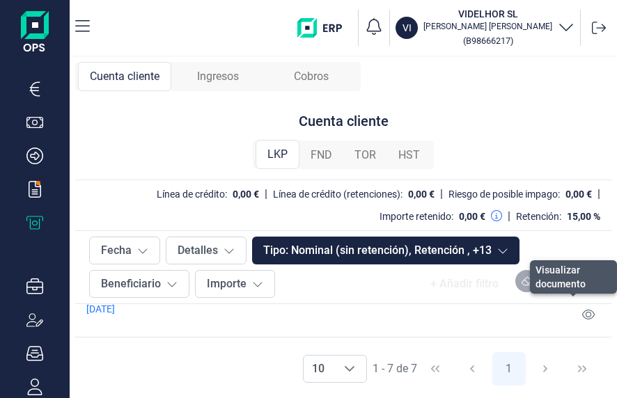
drag, startPoint x: 583, startPoint y: 311, endPoint x: 544, endPoint y: 306, distance: 39.2
click at [544, 306] on div "[DATE]" at bounding box center [343, 315] width 536 height 46
click at [582, 310] on icon at bounding box center [588, 314] width 13 height 11
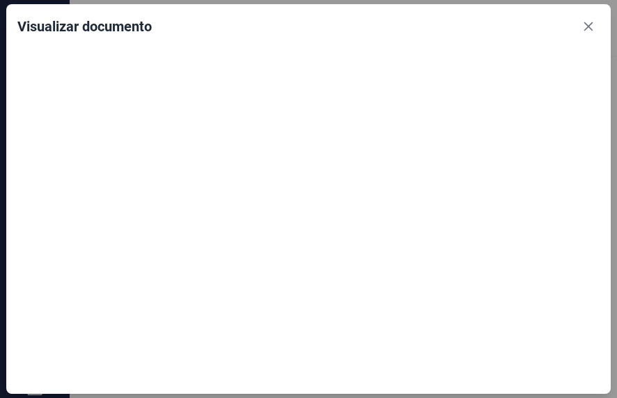
drag, startPoint x: 309, startPoint y: 148, endPoint x: 389, endPoint y: 195, distance: 92.5
click at [389, 195] on div at bounding box center [308, 213] width 582 height 341
click at [589, 29] on icon "Close" at bounding box center [588, 26] width 11 height 11
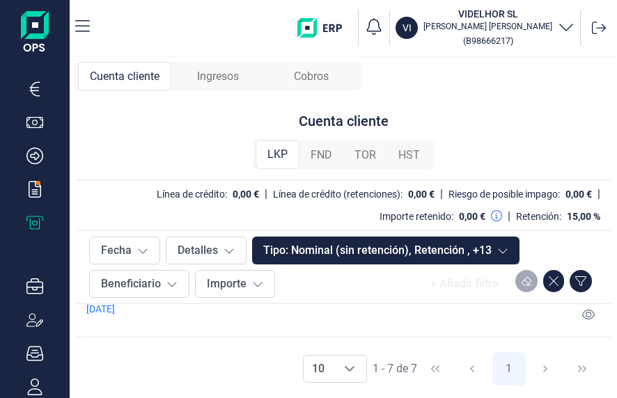
drag, startPoint x: 556, startPoint y: 222, endPoint x: 34, endPoint y: 224, distance: 522.4
click at [34, 224] on icon "button" at bounding box center [34, 223] width 17 height 17
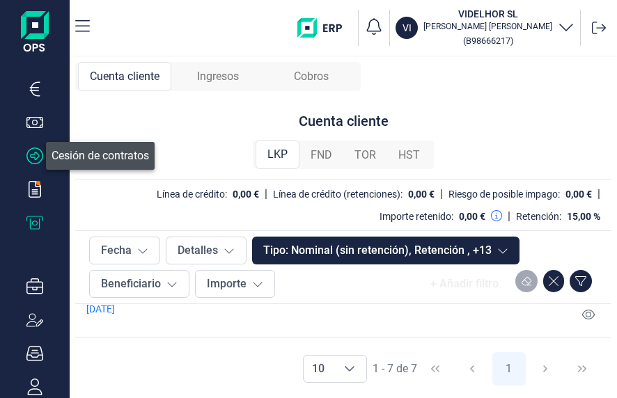
click at [36, 155] on icon "button" at bounding box center [34, 156] width 17 height 17
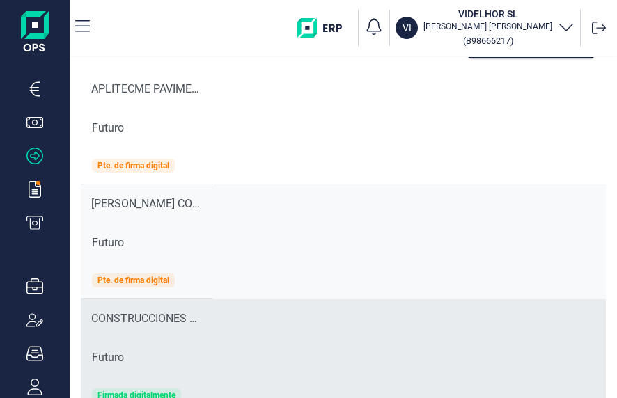
scroll to position [121, 0]
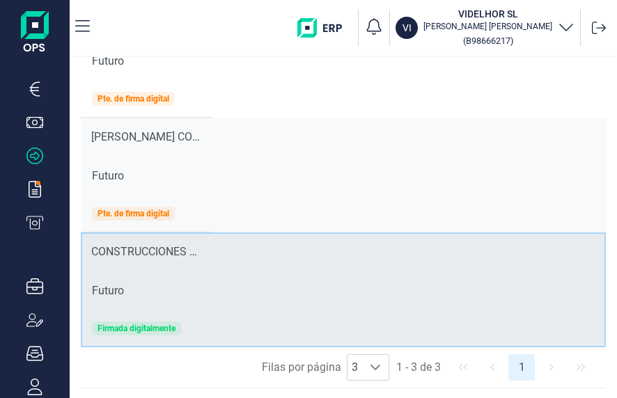
click at [157, 326] on div "Firmada digitalmente" at bounding box center [137, 329] width 78 height 8
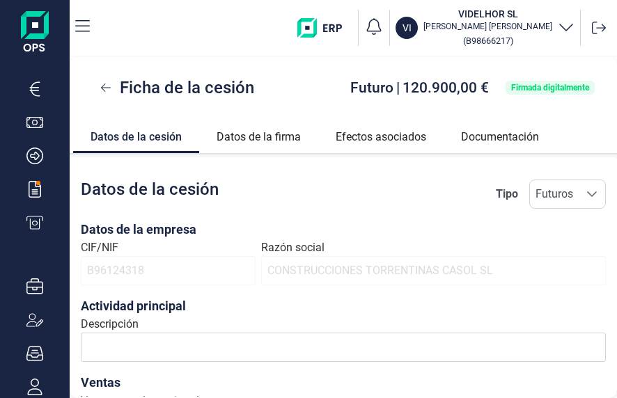
scroll to position [90, 0]
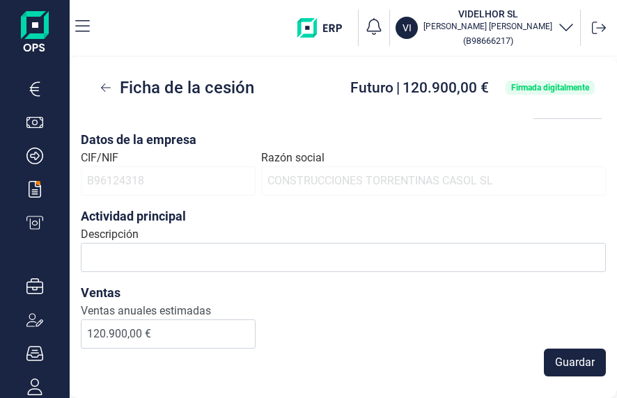
click at [548, 93] on div "Firmada digitalmente" at bounding box center [550, 88] width 89 height 14
click at [542, 84] on div "Firmada digitalmente" at bounding box center [550, 88] width 78 height 8
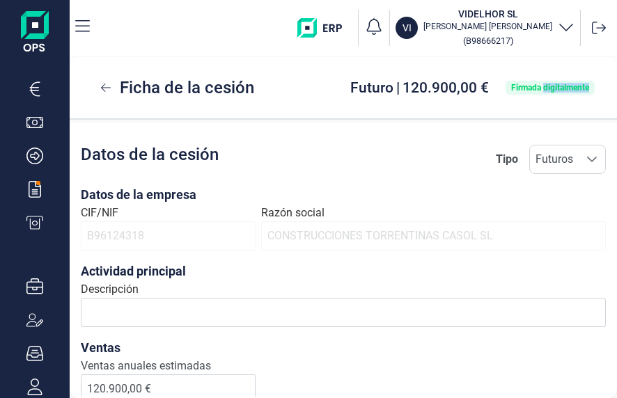
scroll to position [0, 0]
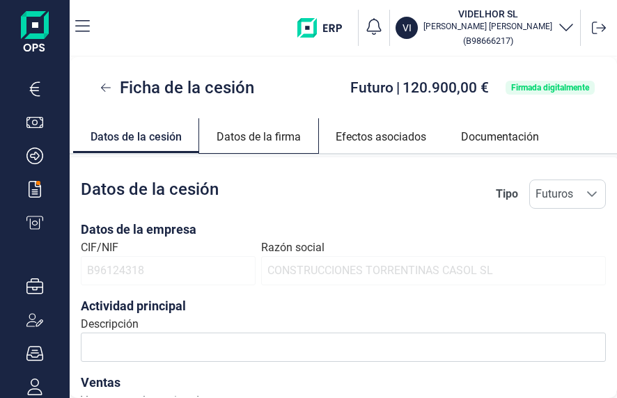
drag, startPoint x: 248, startPoint y: 130, endPoint x: 255, endPoint y: 127, distance: 7.8
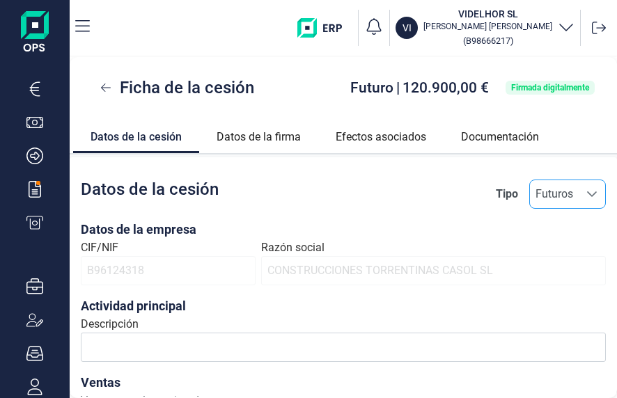
drag, startPoint x: 255, startPoint y: 127, endPoint x: 530, endPoint y: 196, distance: 283.6
click at [558, 223] on div "Datos de la empresa CIF/NIF B96124318 Razón social CONSTRUCCIONES TORRENTINAS C…" at bounding box center [343, 285] width 525 height 153
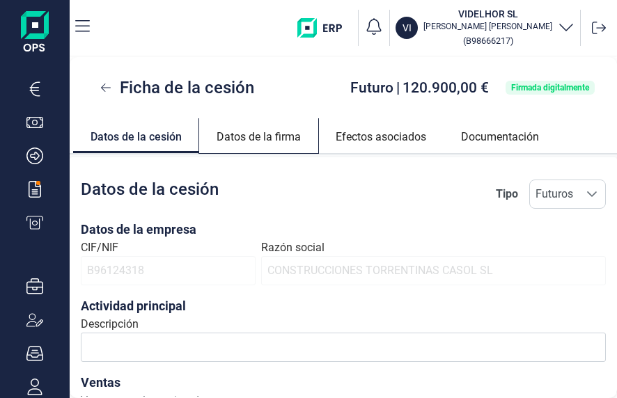
click at [277, 132] on link "Datos de la firma" at bounding box center [258, 134] width 119 height 33
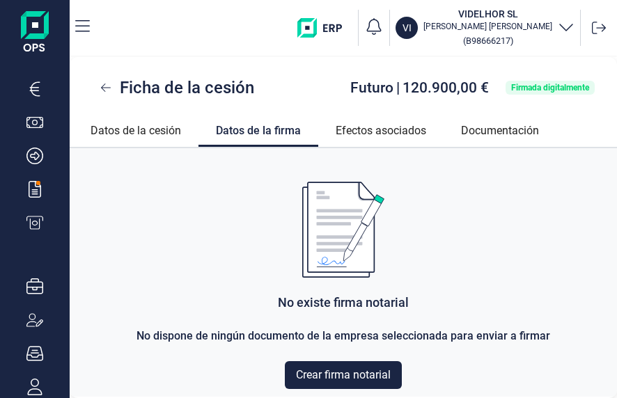
scroll to position [8, 0]
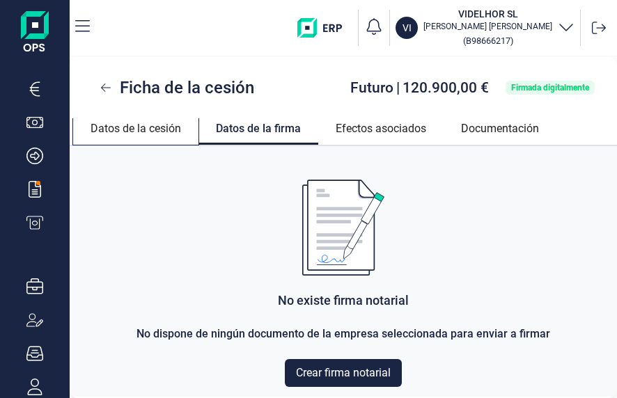
click at [139, 128] on link "Datos de la cesión" at bounding box center [135, 126] width 125 height 33
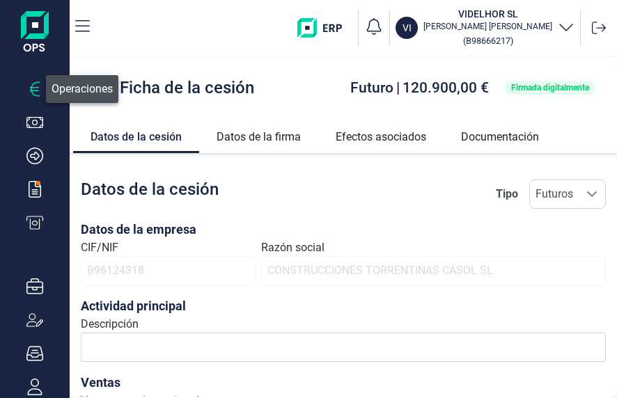
click at [32, 89] on icon "button" at bounding box center [34, 89] width 17 height 17
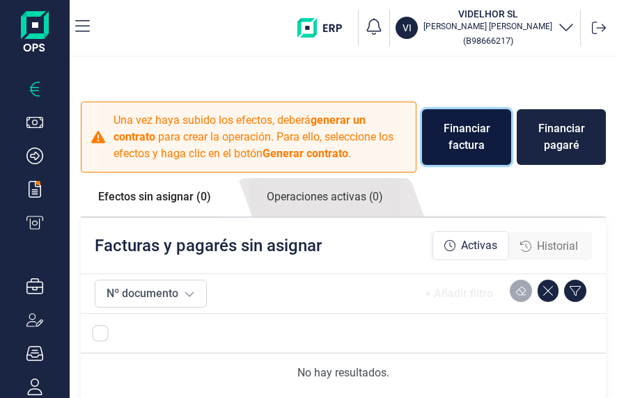
click at [469, 134] on div "Financiar factura" at bounding box center [466, 136] width 67 height 33
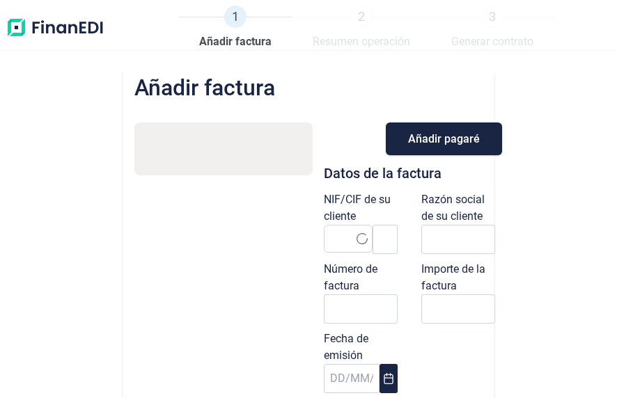
type input "0,00 €"
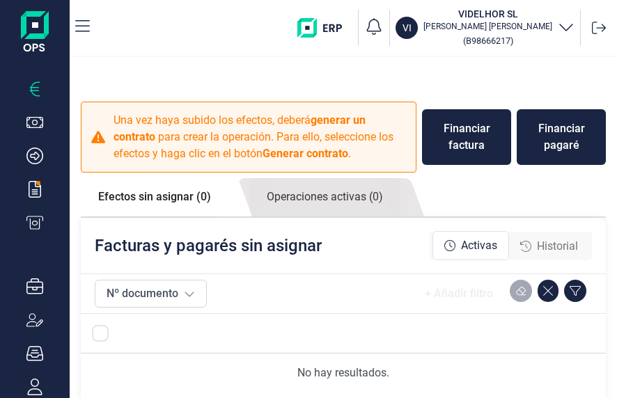
click at [352, 25] on img "button" at bounding box center [324, 28] width 55 height 20
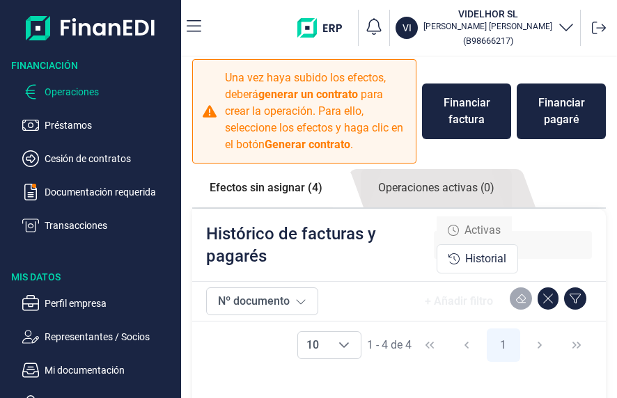
scroll to position [79, 0]
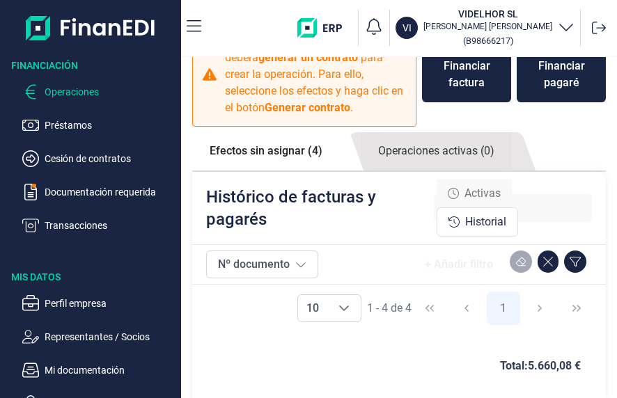
click at [490, 215] on span "Historial" at bounding box center [485, 222] width 41 height 17
click at [305, 263] on icon at bounding box center [300, 264] width 11 height 11
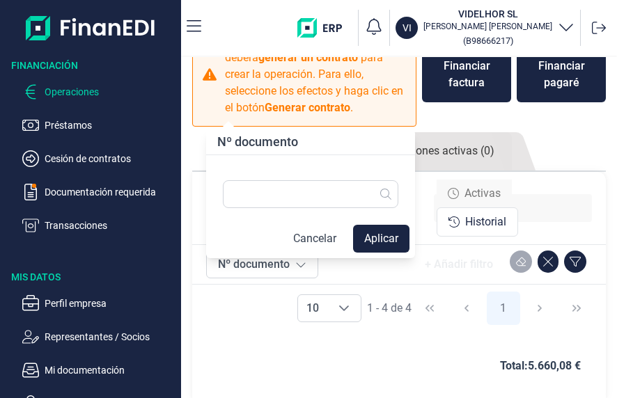
click at [223, 26] on div "VI VIDELHOR SL [PERSON_NAME] ( B98666217 )" at bounding box center [411, 28] width 399 height 45
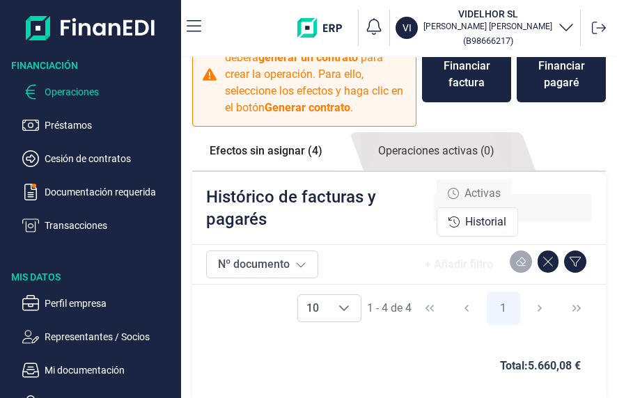
click at [159, 72] on div "Financiación Operaciones Préstamos Cesión de contratos Documentación requerida …" at bounding box center [90, 147] width 181 height 176
drag, startPoint x: 159, startPoint y: 72, endPoint x: 206, endPoint y: 248, distance: 181.6
click at [206, 248] on div "Nº documento + Añadir filtro" at bounding box center [399, 264] width 386 height 39
click at [249, 151] on link "Efectos sin asignar (4)" at bounding box center [266, 151] width 148 height 38
click at [251, 142] on link "Efectos sin asignar (4)" at bounding box center [266, 151] width 148 height 38
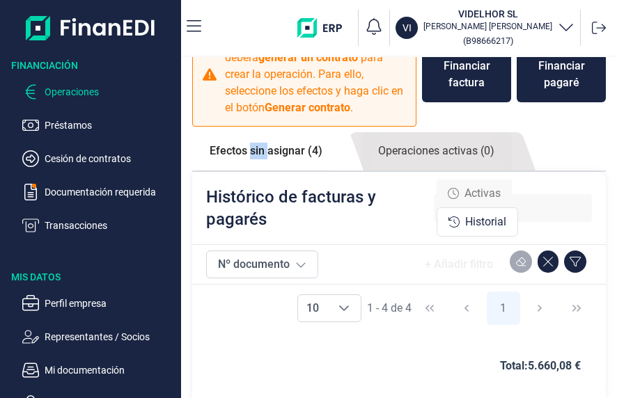
drag, startPoint x: 251, startPoint y: 142, endPoint x: 262, endPoint y: 134, distance: 13.4
click at [262, 134] on link "Efectos sin asignar (4)" at bounding box center [266, 151] width 148 height 38
copy link "sin"
click at [186, 25] on nav "VI VIDELHOR SL LUIS REYES GARRIDO ( B98666217 )" at bounding box center [399, 28] width 436 height 56
click at [200, 20] on icon "button" at bounding box center [194, 26] width 15 height 17
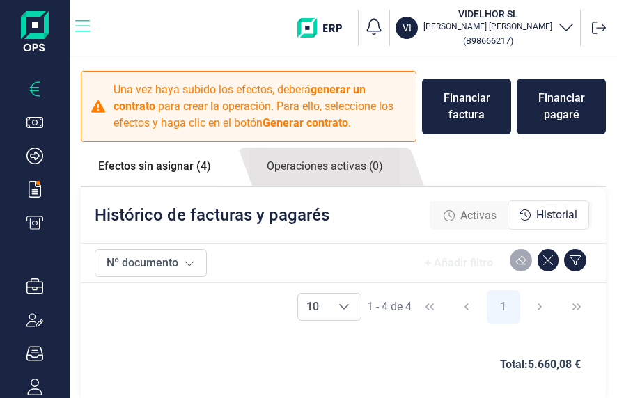
scroll to position [29, 0]
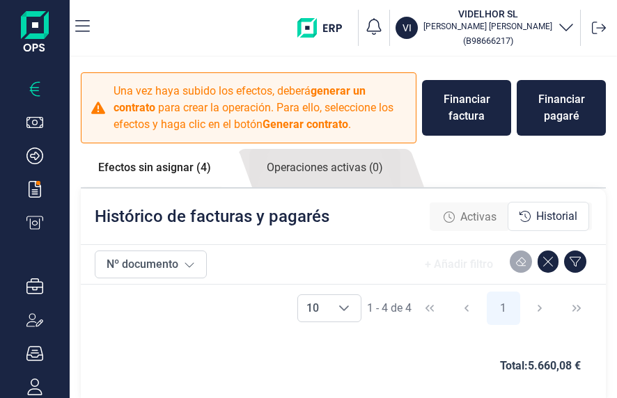
click at [543, 218] on span "Historial" at bounding box center [556, 216] width 41 height 17
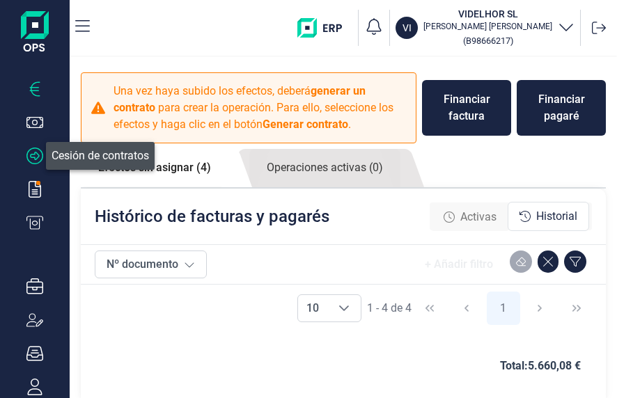
click at [37, 155] on icon "button" at bounding box center [34, 156] width 17 height 17
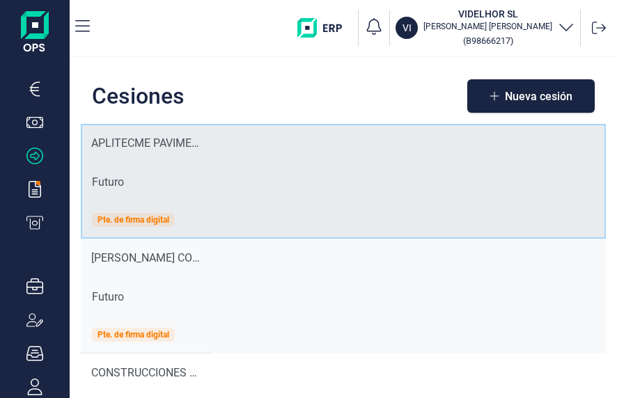
click at [150, 217] on div "Pte. de firma digital" at bounding box center [134, 220] width 72 height 8
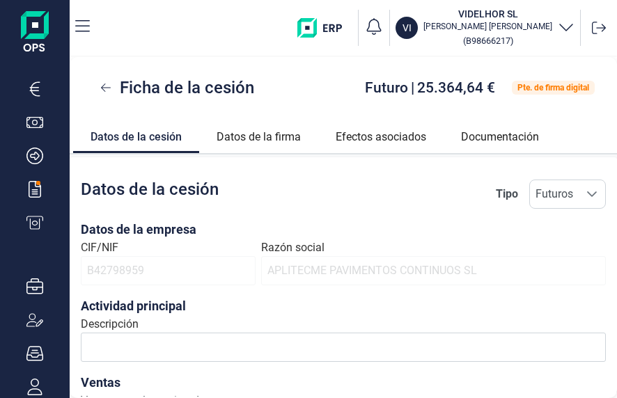
scroll to position [90, 0]
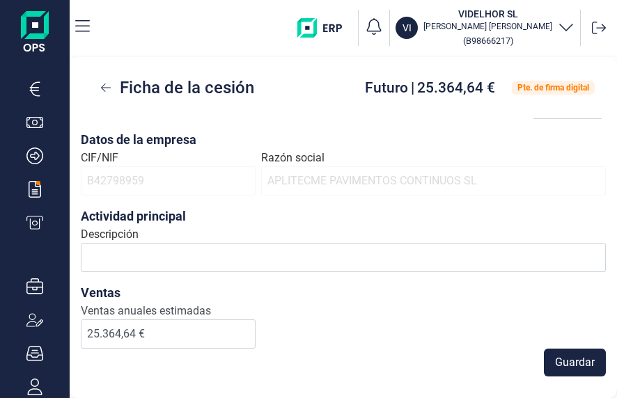
drag, startPoint x: 220, startPoint y: 309, endPoint x: 525, endPoint y: 189, distance: 327.5
click at [525, 189] on span "APLITECME PAVIMENTOS CONTINUOS SL" at bounding box center [433, 180] width 345 height 29
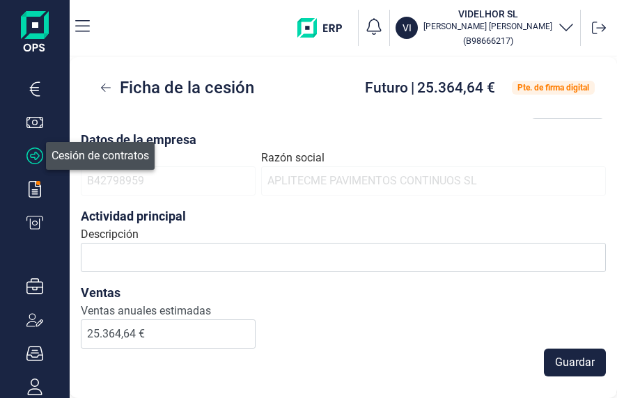
click at [38, 160] on icon "button" at bounding box center [34, 156] width 17 height 17
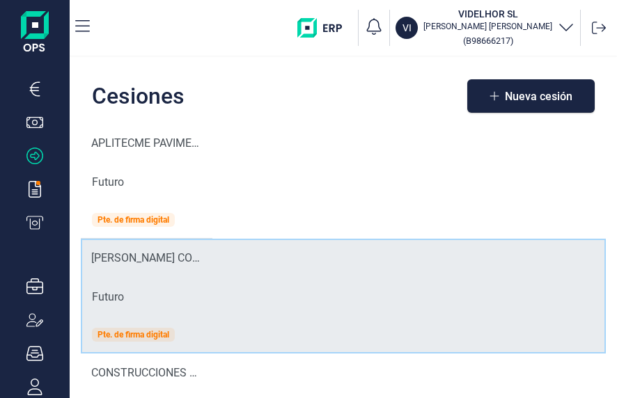
drag, startPoint x: 350, startPoint y: 180, endPoint x: 283, endPoint y: 293, distance: 131.8
click at [283, 293] on tr "MENERO CONSTRUCCIONES Y REFORMAS SL Futuro Pte. de firma digital" at bounding box center [343, 296] width 525 height 115
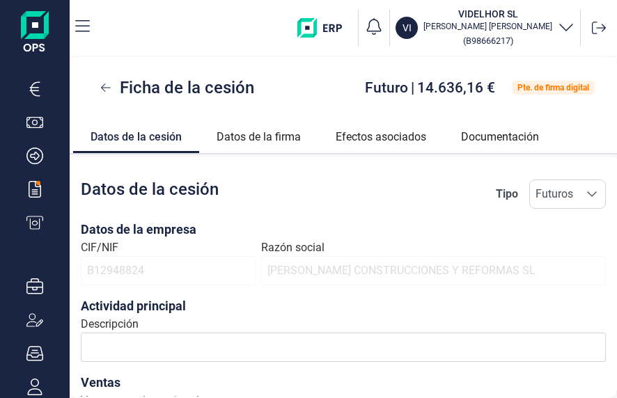
drag, startPoint x: 47, startPoint y: 155, endPoint x: 275, endPoint y: 84, distance: 238.8
click at [288, 86] on div "Ficha de la cesión Futuro | 14.636,16 € Pte. de firma digital" at bounding box center [343, 87] width 547 height 61
click at [42, 96] on icon "button" at bounding box center [34, 89] width 17 height 17
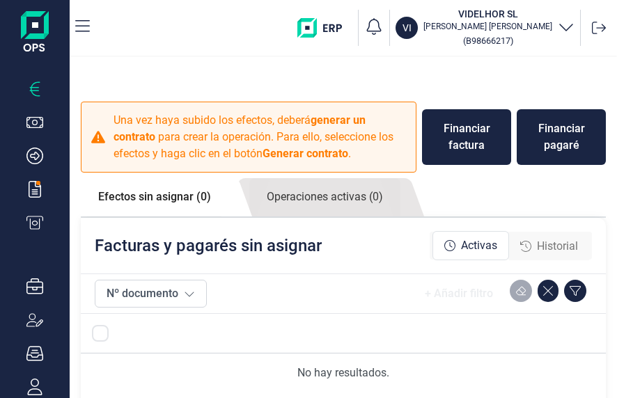
click at [553, 242] on span "Historial" at bounding box center [557, 246] width 41 height 17
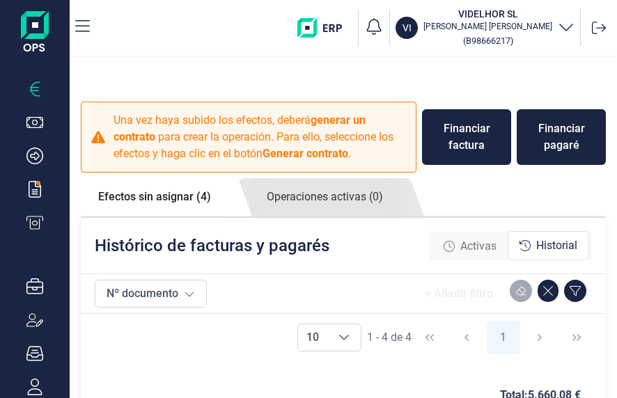
click at [553, 241] on span "Historial" at bounding box center [556, 245] width 41 height 17
drag, startPoint x: 433, startPoint y: 278, endPoint x: 184, endPoint y: 198, distance: 261.9
click at [184, 198] on link "Efectos sin asignar (4)" at bounding box center [155, 197] width 148 height 38
click at [184, 196] on link "Efectos sin asignar (4)" at bounding box center [155, 197] width 148 height 38
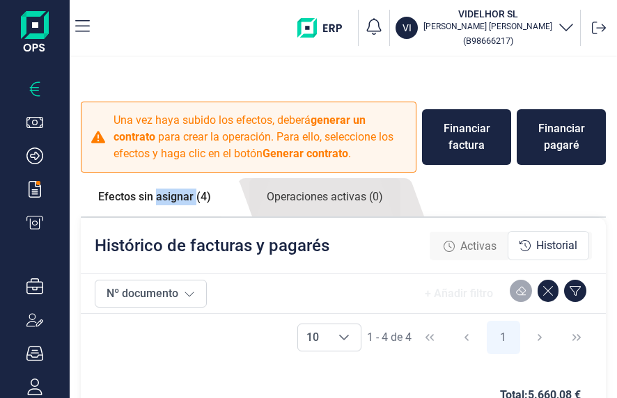
drag, startPoint x: 184, startPoint y: 196, endPoint x: 215, endPoint y: 193, distance: 31.5
click at [213, 198] on link "Efectos sin asignar (4)" at bounding box center [155, 197] width 148 height 38
drag, startPoint x: 213, startPoint y: 198, endPoint x: 540, endPoint y: 240, distance: 330.0
click at [540, 240] on span "Historial" at bounding box center [556, 245] width 41 height 17
click at [201, 197] on link "Efectos sin asignar (4)" at bounding box center [155, 197] width 148 height 38
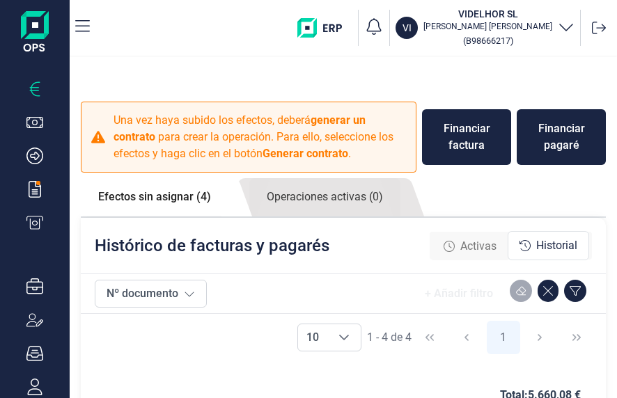
click at [181, 193] on link "Efectos sin asignar (4)" at bounding box center [155, 197] width 148 height 38
click at [178, 195] on link "Efectos sin asignar (4)" at bounding box center [155, 197] width 148 height 38
drag, startPoint x: 178, startPoint y: 195, endPoint x: 159, endPoint y: 249, distance: 57.1
click at [159, 249] on p "Histórico de facturas y pagarés" at bounding box center [212, 246] width 235 height 22
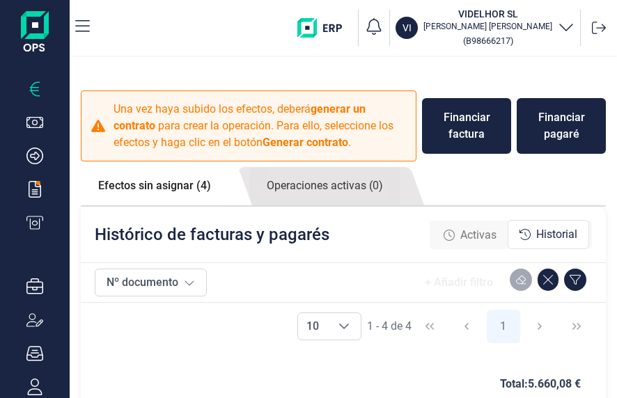
scroll to position [29, 0]
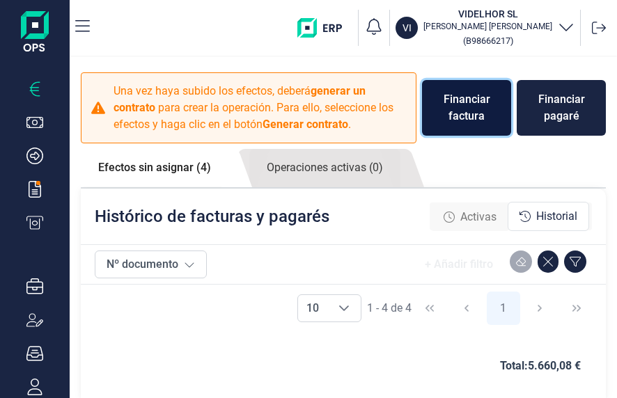
click at [458, 117] on div "Financiar factura" at bounding box center [466, 107] width 67 height 33
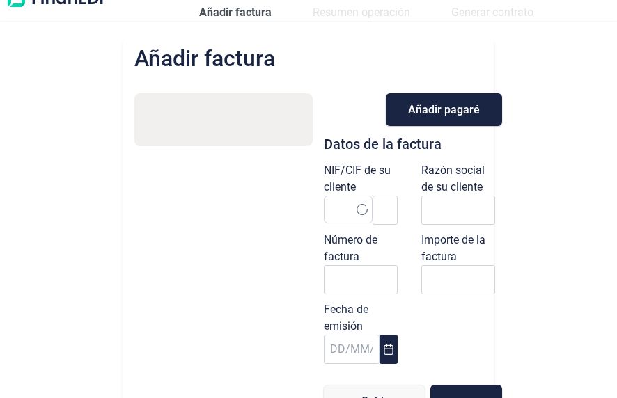
type input "0,00 €"
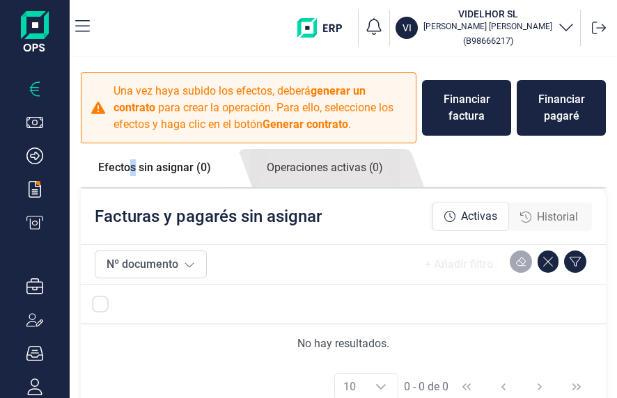
drag, startPoint x: 135, startPoint y: 180, endPoint x: 141, endPoint y: 175, distance: 8.4
click at [141, 175] on link "Efectos sin asignar (0)" at bounding box center [155, 168] width 148 height 38
click at [567, 210] on span "Historial" at bounding box center [557, 217] width 41 height 17
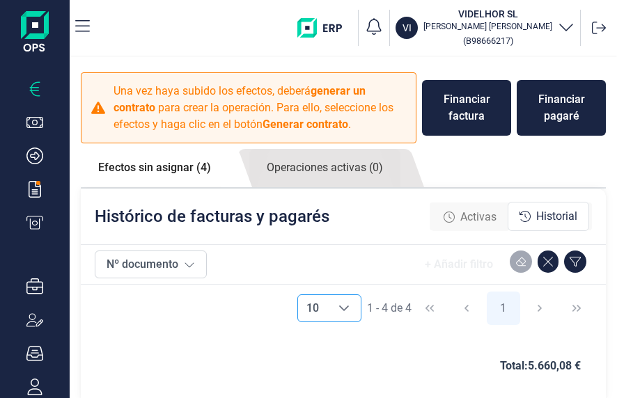
click at [341, 306] on icon "Choose" at bounding box center [344, 309] width 10 height 6
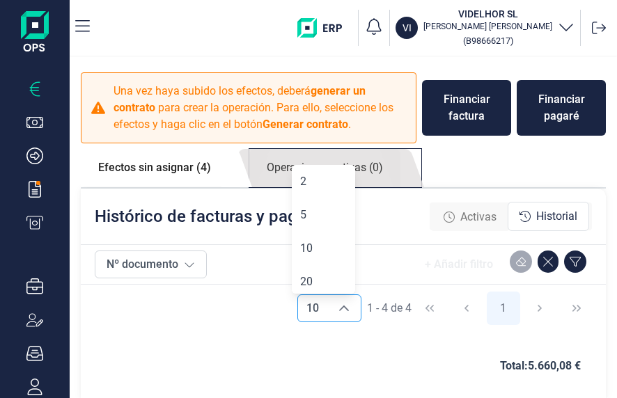
drag, startPoint x: 546, startPoint y: 293, endPoint x: 262, endPoint y: 163, distance: 312.3
click at [262, 163] on link "Operaciones activas (0)" at bounding box center [324, 168] width 151 height 38
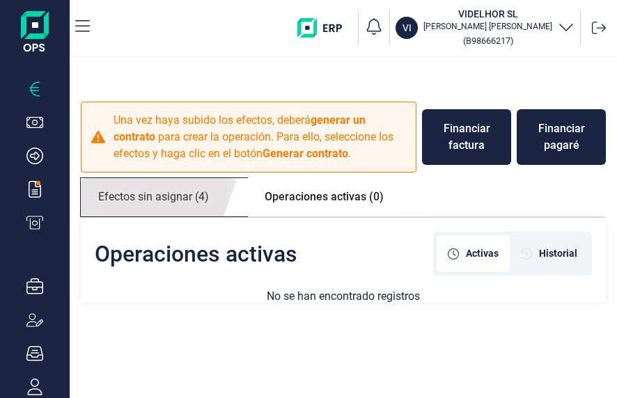
click at [173, 197] on link "Efectos sin asignar (4)" at bounding box center [154, 197] width 146 height 38
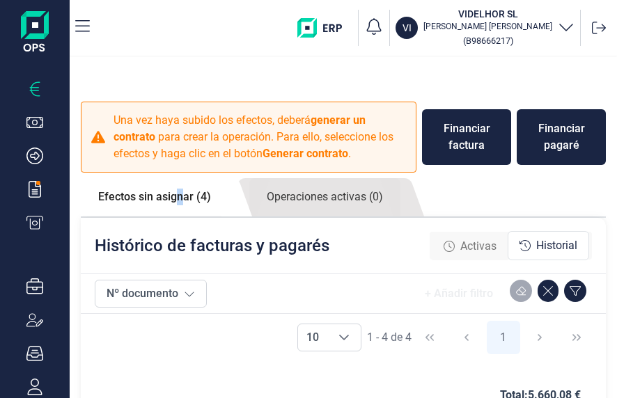
click at [182, 192] on link "Efectos sin asignar (4)" at bounding box center [155, 197] width 148 height 38
click at [538, 242] on span "Historial" at bounding box center [556, 245] width 41 height 17
click at [561, 240] on span "Historial" at bounding box center [556, 245] width 41 height 17
click at [464, 242] on span "Activas" at bounding box center [478, 246] width 36 height 17
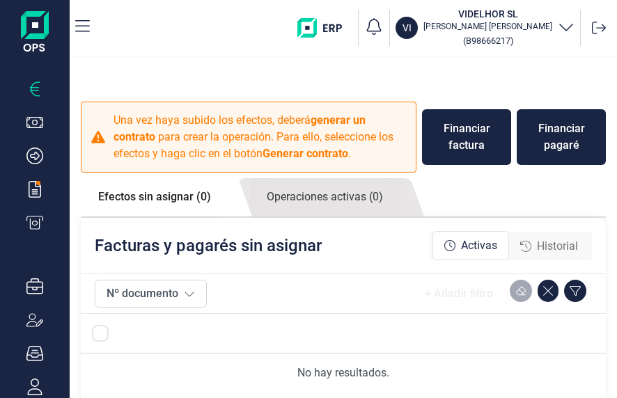
click at [539, 248] on span "Historial" at bounding box center [557, 246] width 41 height 17
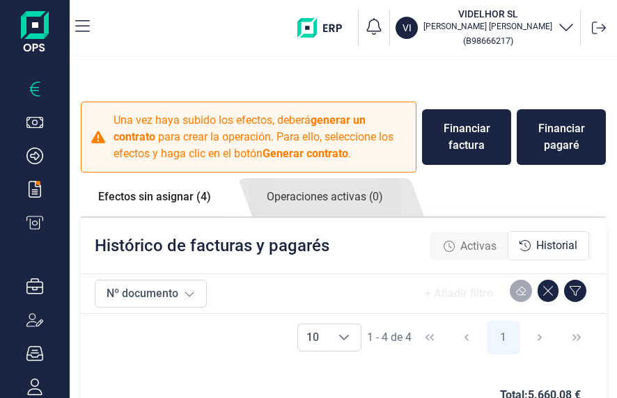
drag, startPoint x: 507, startPoint y: 254, endPoint x: 31, endPoint y: 93, distance: 502.4
click at [31, 93] on icon "button" at bounding box center [34, 89] width 17 height 17
click at [155, 192] on link "Efectos sin asignar (4)" at bounding box center [155, 197] width 148 height 38
click at [38, 120] on icon "button" at bounding box center [34, 122] width 17 height 17
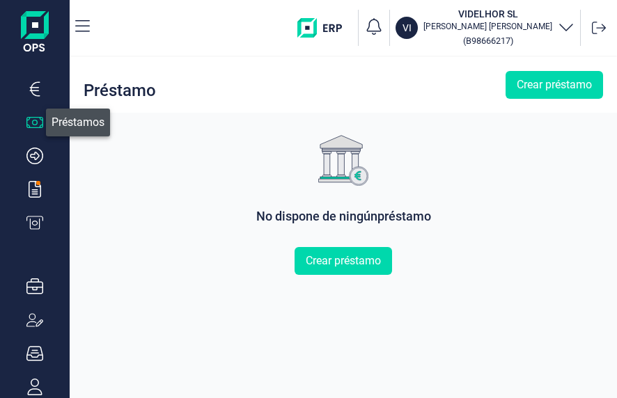
drag, startPoint x: 36, startPoint y: 130, endPoint x: 17, endPoint y: 110, distance: 26.6
click at [61, 79] on ul at bounding box center [35, 151] width 70 height 162
drag, startPoint x: 53, startPoint y: 147, endPoint x: 49, endPoint y: 126, distance: 21.3
click at [47, 126] on button "button" at bounding box center [35, 122] width 70 height 17
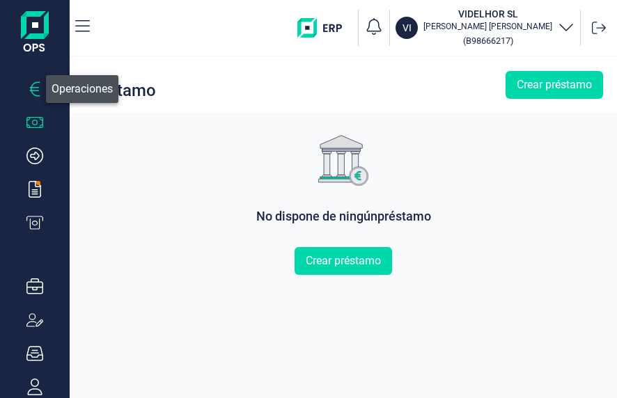
click at [35, 92] on icon "button" at bounding box center [34, 89] width 17 height 17
